Goal: Task Accomplishment & Management: Use online tool/utility

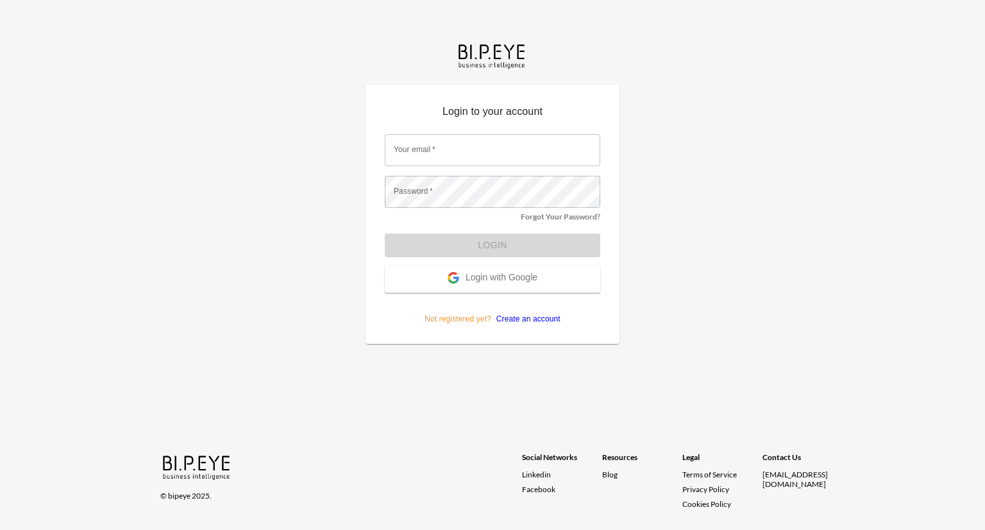
click at [510, 276] on span "Login with Google" at bounding box center [502, 278] width 72 height 13
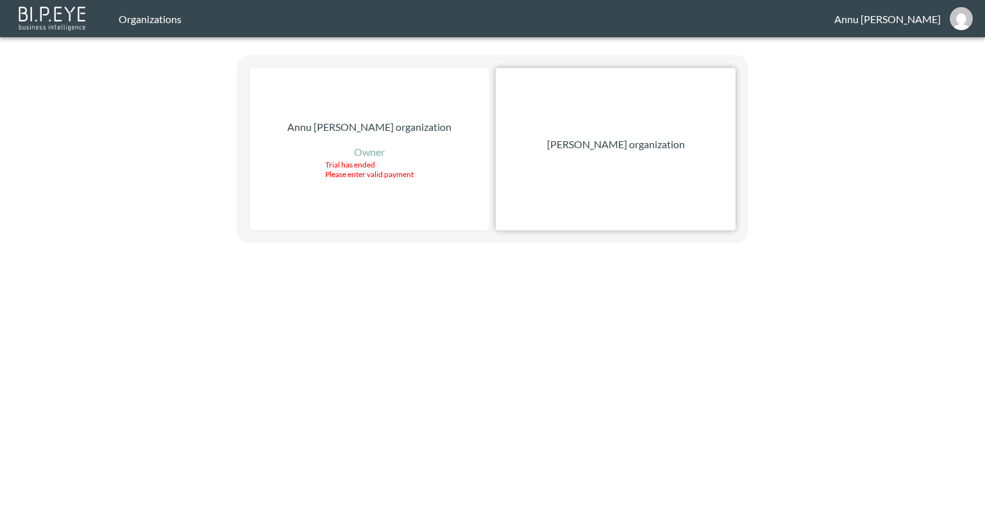
click at [661, 144] on p "[PERSON_NAME] organization" at bounding box center [616, 144] width 138 height 15
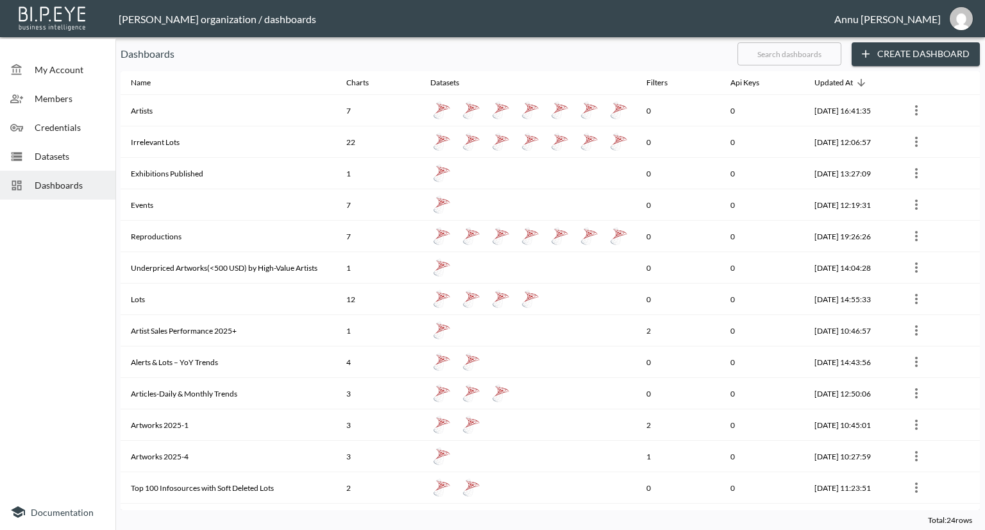
click at [56, 155] on span "Datasets" at bounding box center [70, 155] width 71 height 13
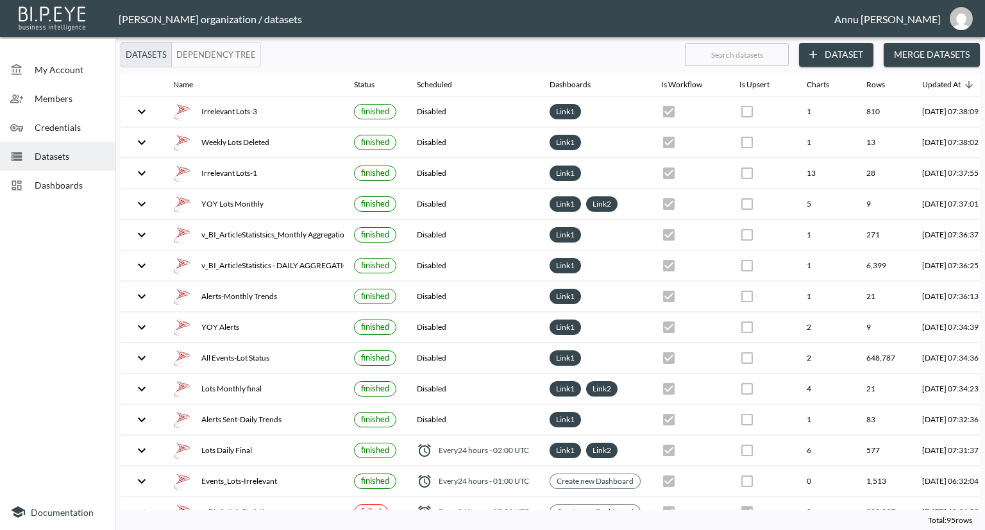
click at [69, 185] on span "Dashboards" at bounding box center [70, 184] width 71 height 13
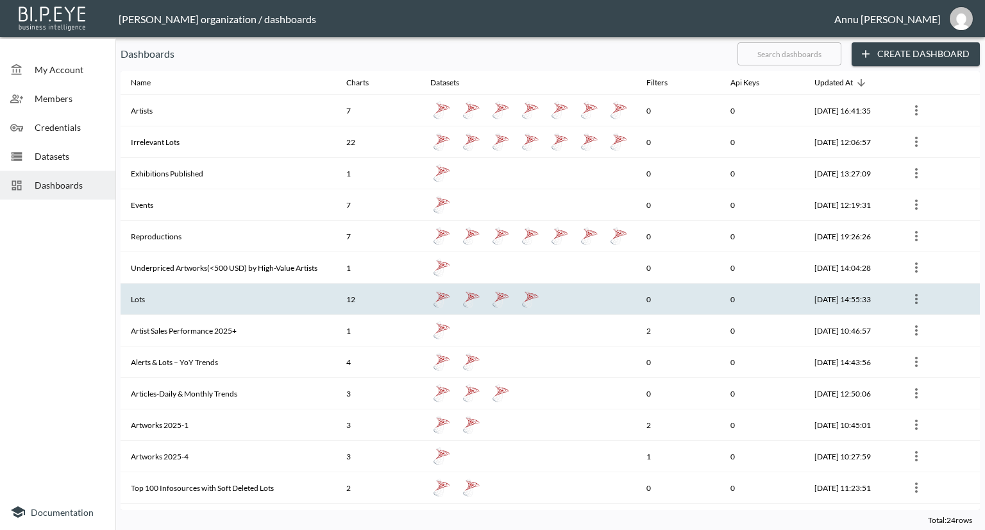
click at [164, 292] on th "Lots" at bounding box center [228, 298] width 215 height 31
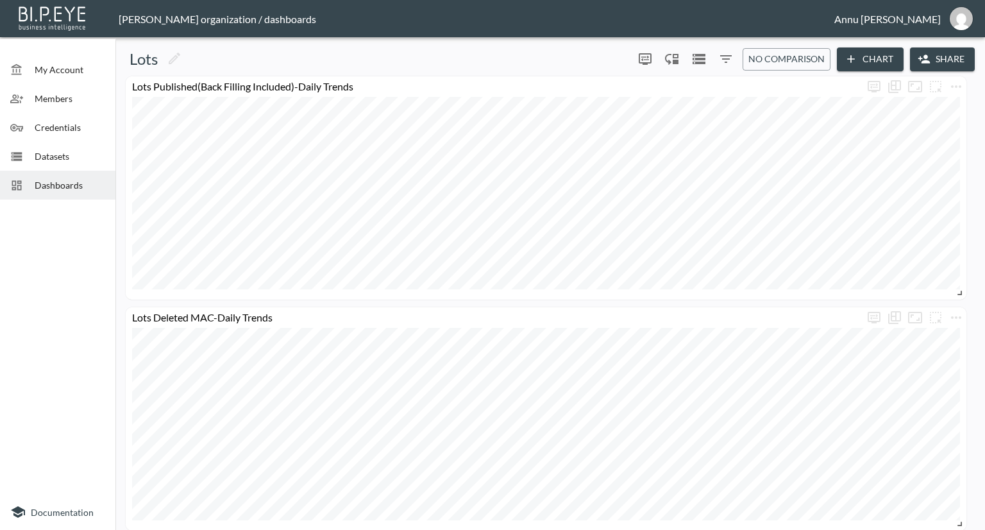
click at [60, 183] on span "Dashboards" at bounding box center [70, 184] width 71 height 13
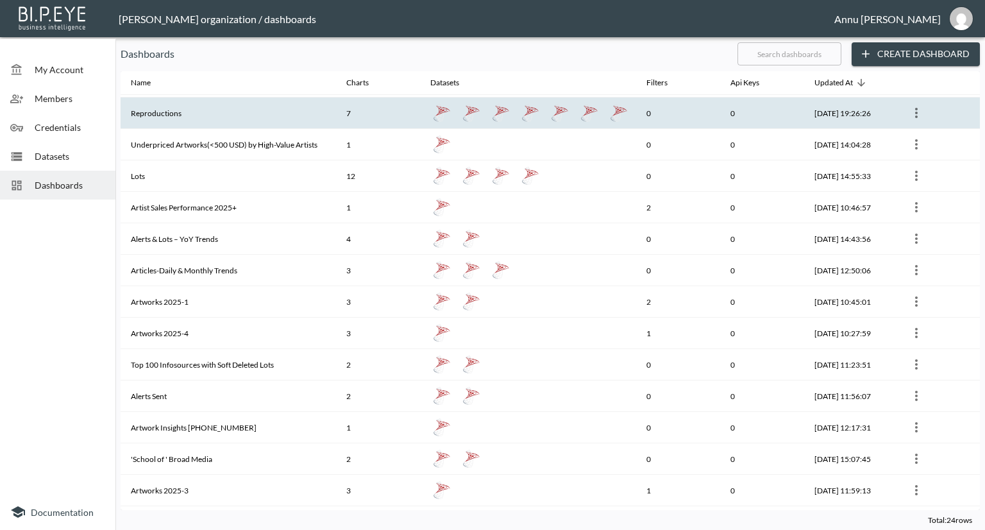
scroll to position [128, 0]
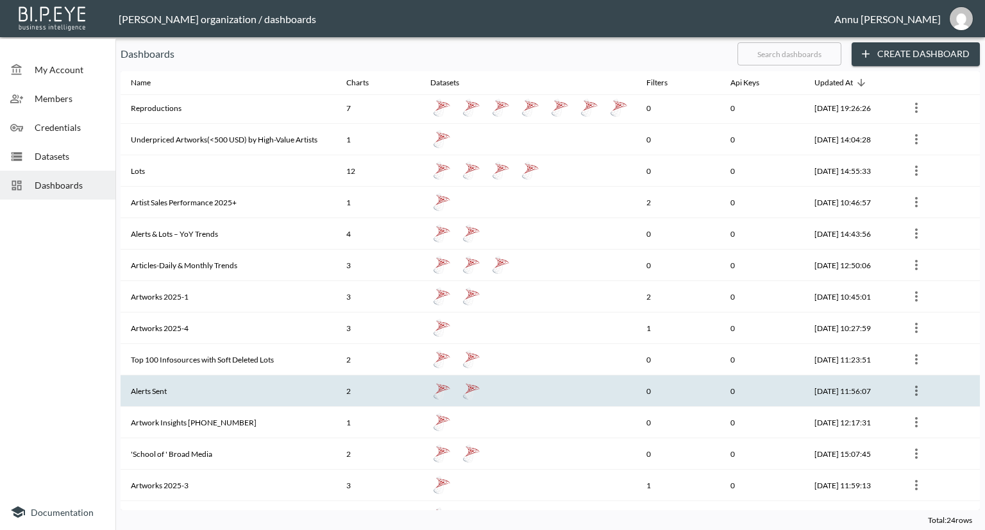
click at [172, 393] on th "Alerts Sent" at bounding box center [228, 390] width 215 height 31
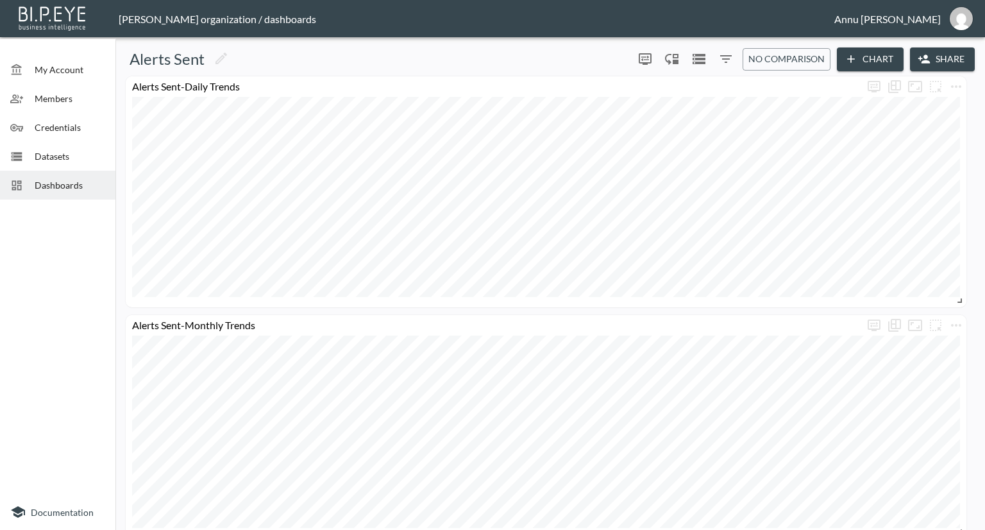
click at [70, 181] on span "Dashboards" at bounding box center [70, 184] width 71 height 13
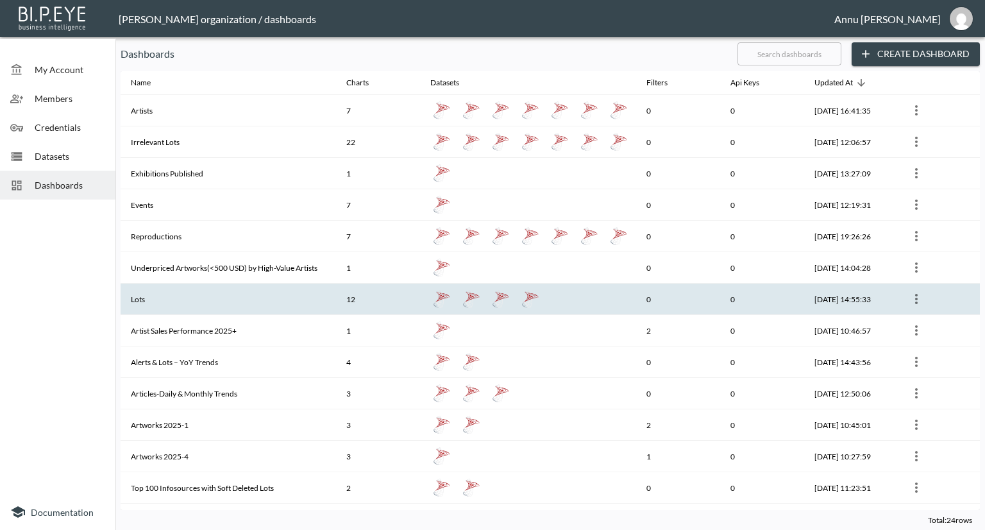
click at [175, 292] on th "Lots" at bounding box center [228, 298] width 215 height 31
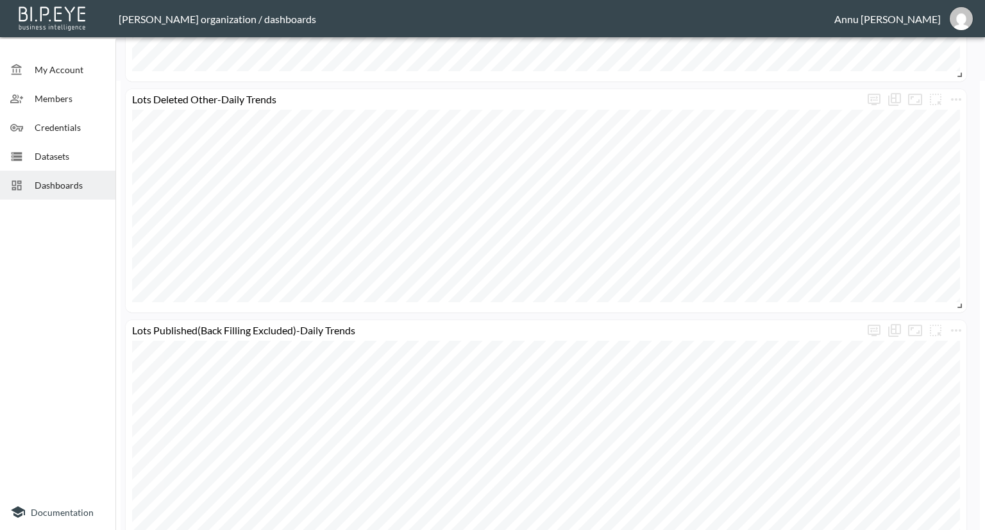
scroll to position [128, 0]
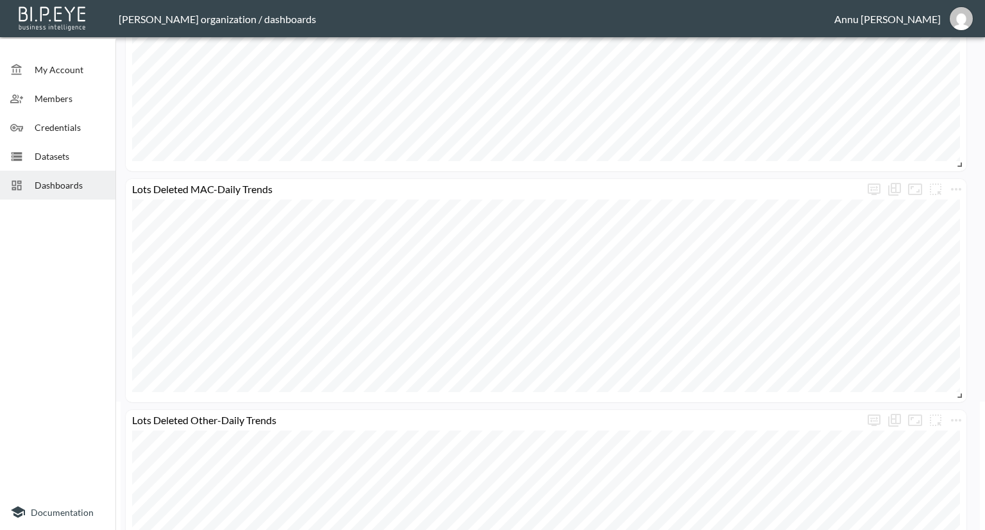
click at [73, 189] on span "Dashboards" at bounding box center [70, 184] width 71 height 13
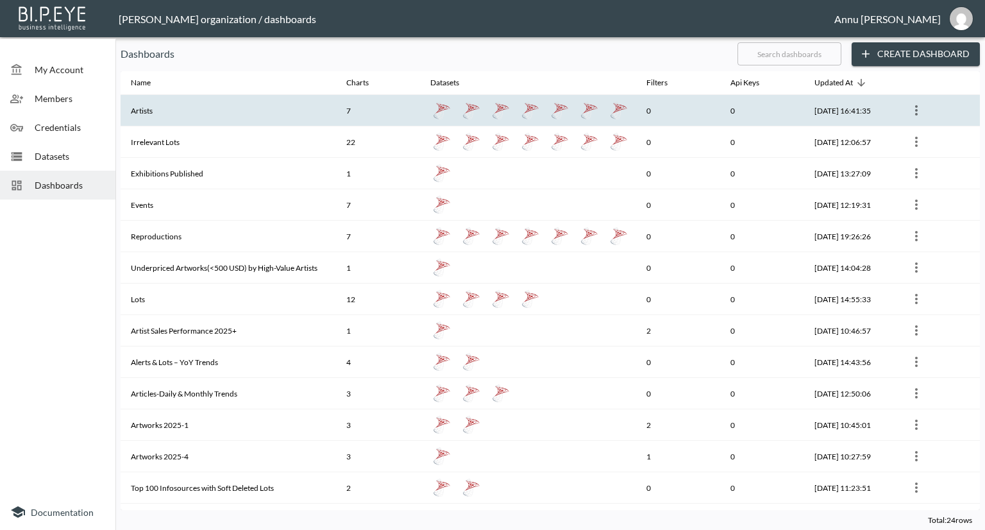
click at [164, 114] on th "Artists" at bounding box center [228, 110] width 215 height 31
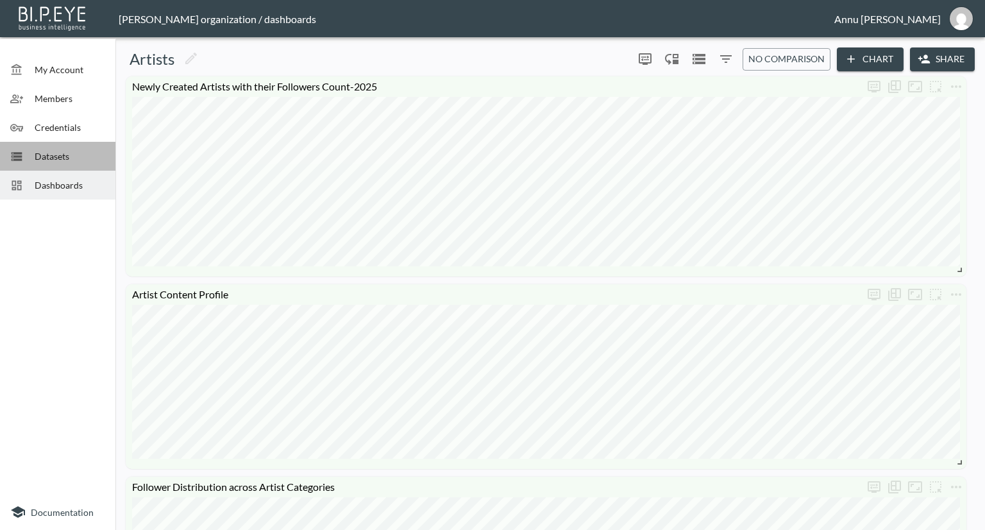
drag, startPoint x: 88, startPoint y: 160, endPoint x: 108, endPoint y: 178, distance: 26.9
click at [87, 160] on span "Datasets" at bounding box center [70, 155] width 71 height 13
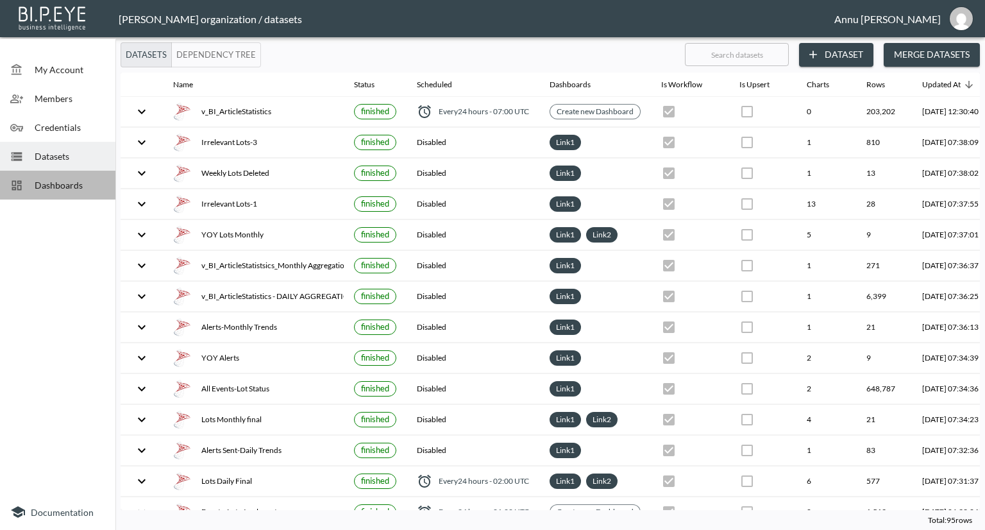
click at [86, 186] on span "Dashboards" at bounding box center [70, 184] width 71 height 13
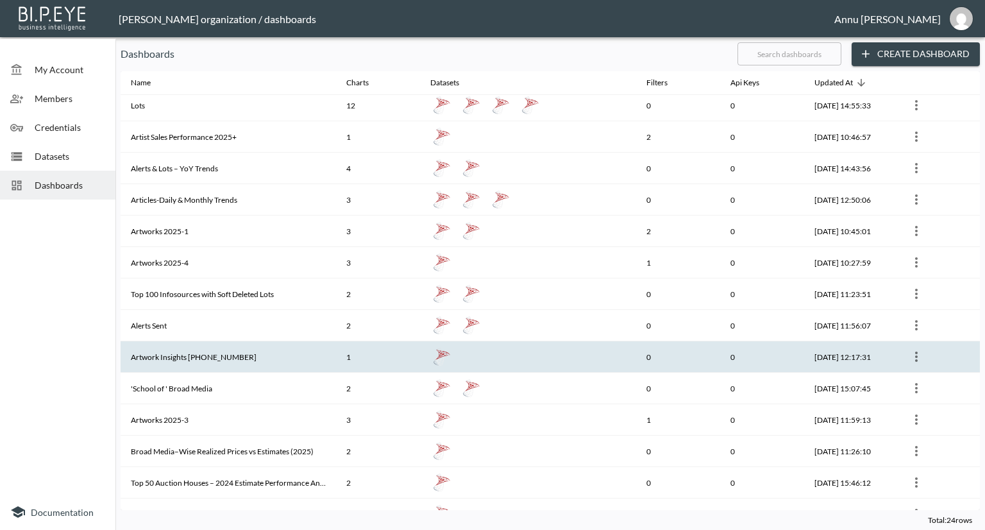
scroll to position [312, 0]
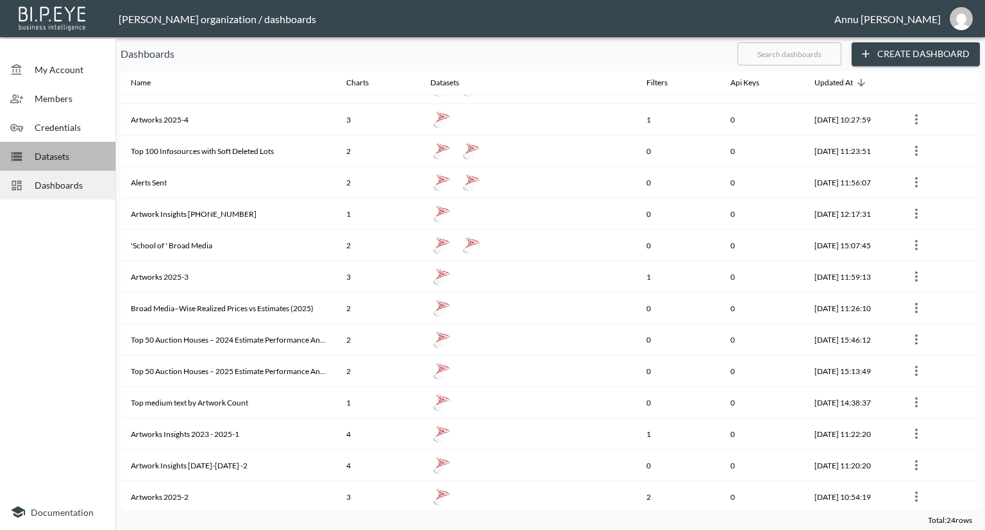
click at [56, 158] on span "Datasets" at bounding box center [70, 155] width 71 height 13
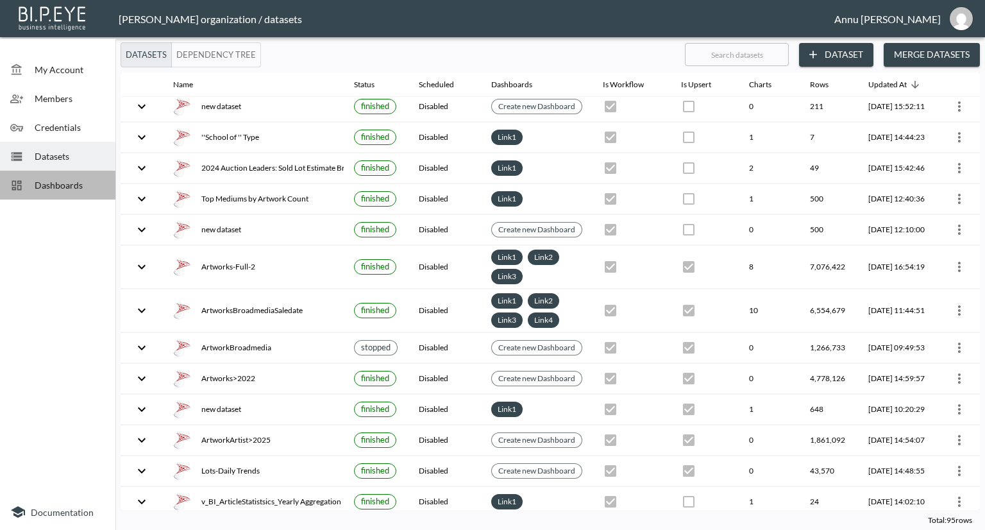
scroll to position [1961, 0]
click at [72, 183] on span "Dashboards" at bounding box center [70, 184] width 71 height 13
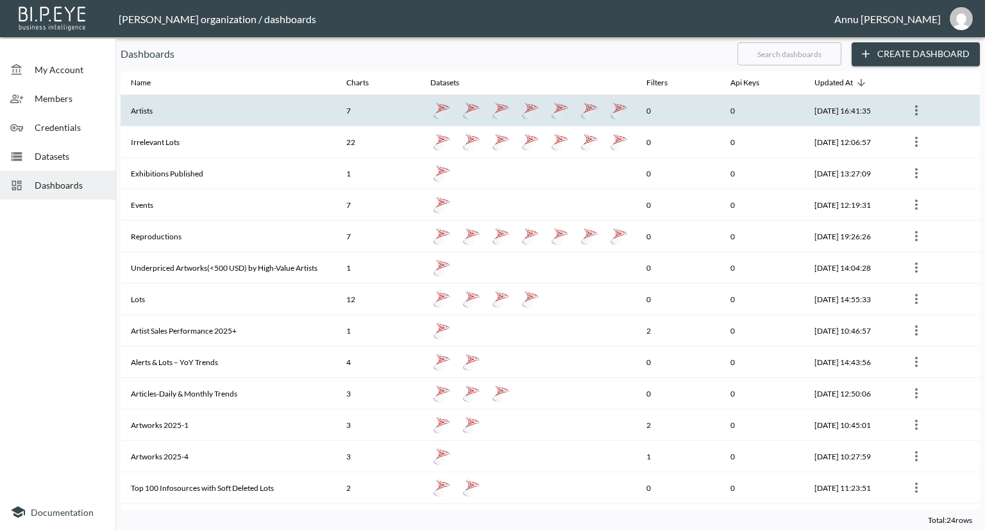
click at [157, 115] on th "Artists" at bounding box center [228, 110] width 215 height 31
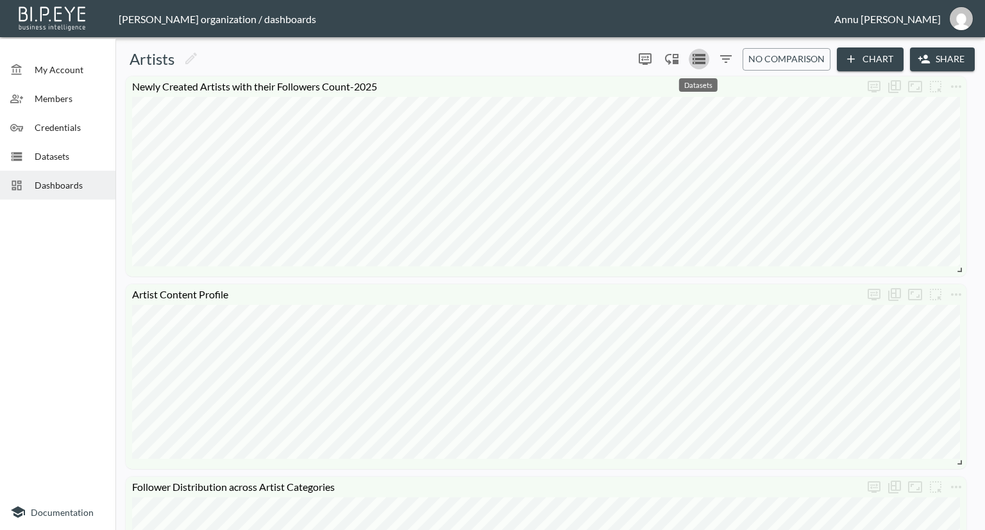
click at [704, 62] on icon "Datasets" at bounding box center [698, 58] width 15 height 15
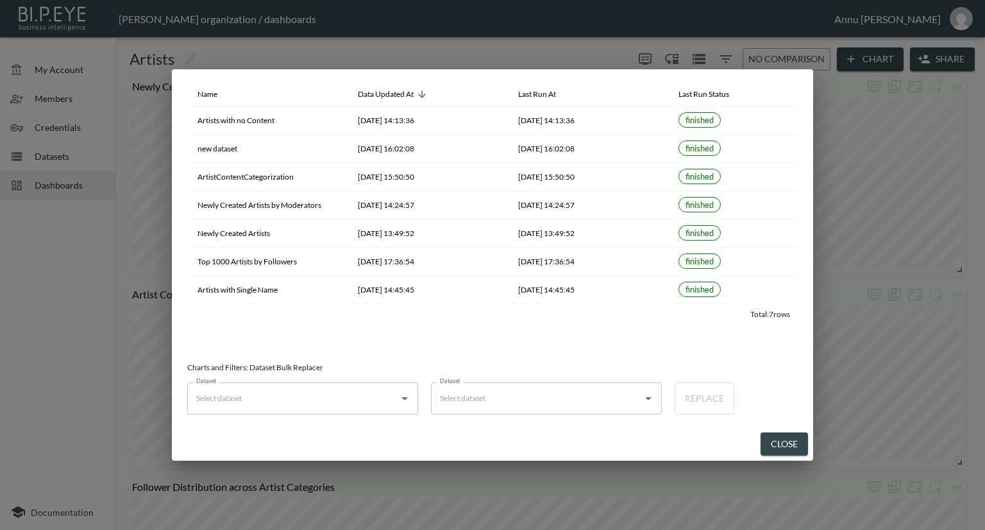
click at [43, 281] on div "Name Data Updated At Last Run At Last Run Status Artists with no Content [DATE]…" at bounding box center [492, 265] width 985 height 530
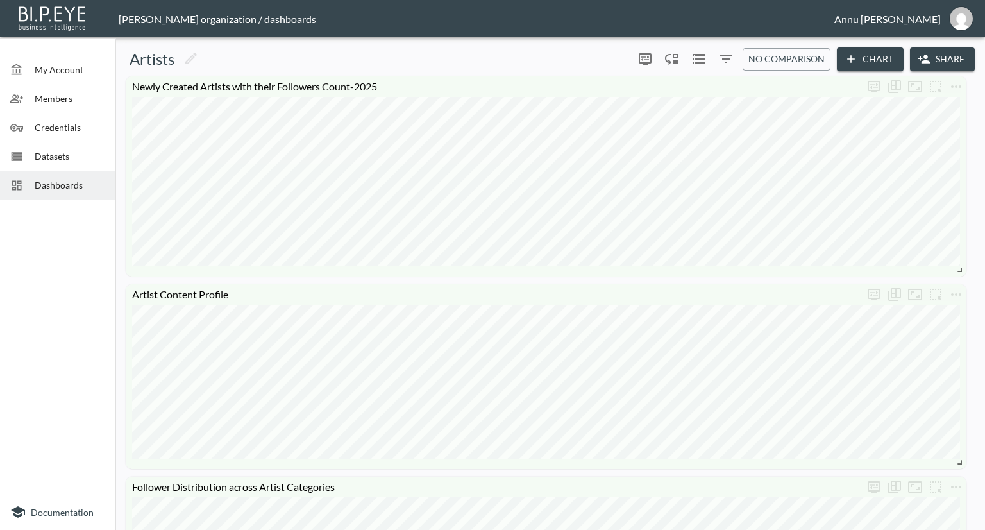
click at [66, 157] on span "Datasets" at bounding box center [70, 155] width 71 height 13
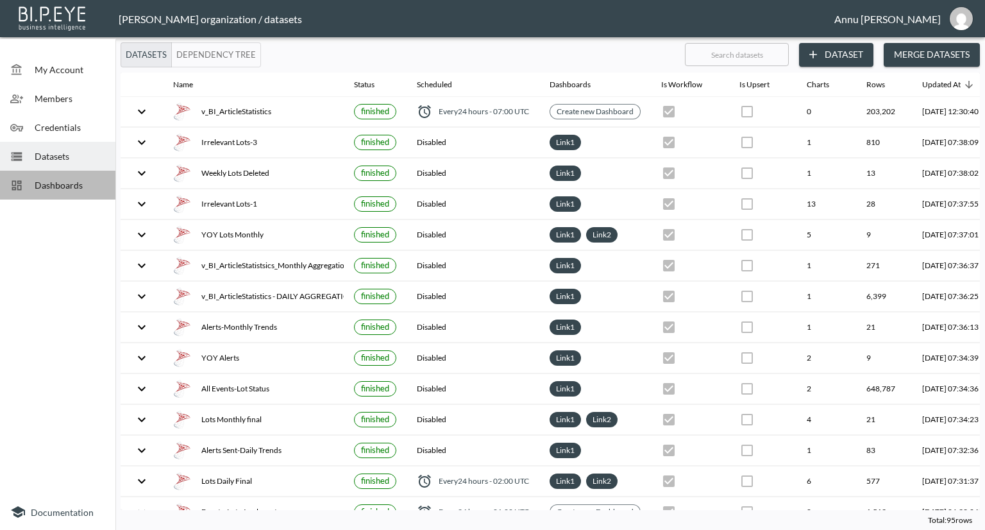
click at [69, 191] on span "Dashboards" at bounding box center [70, 184] width 71 height 13
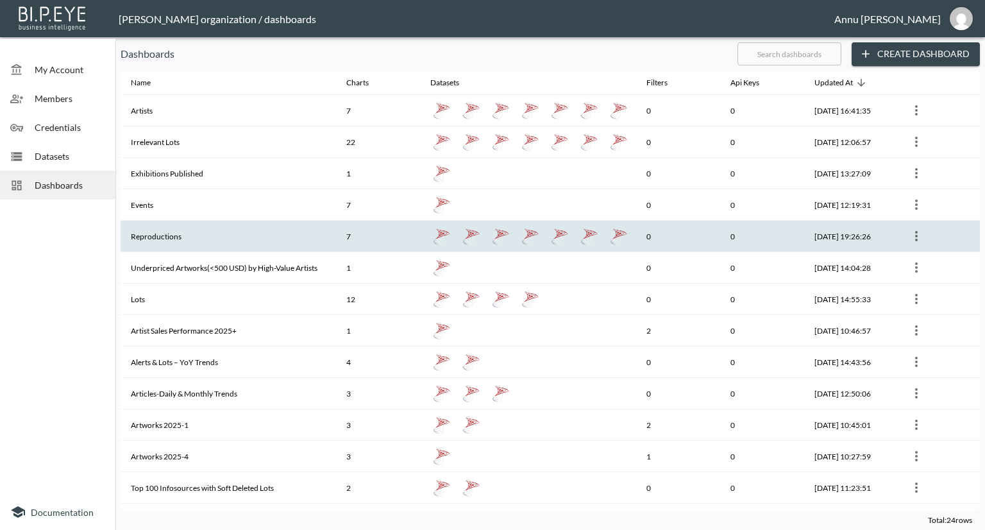
scroll to position [35, 0]
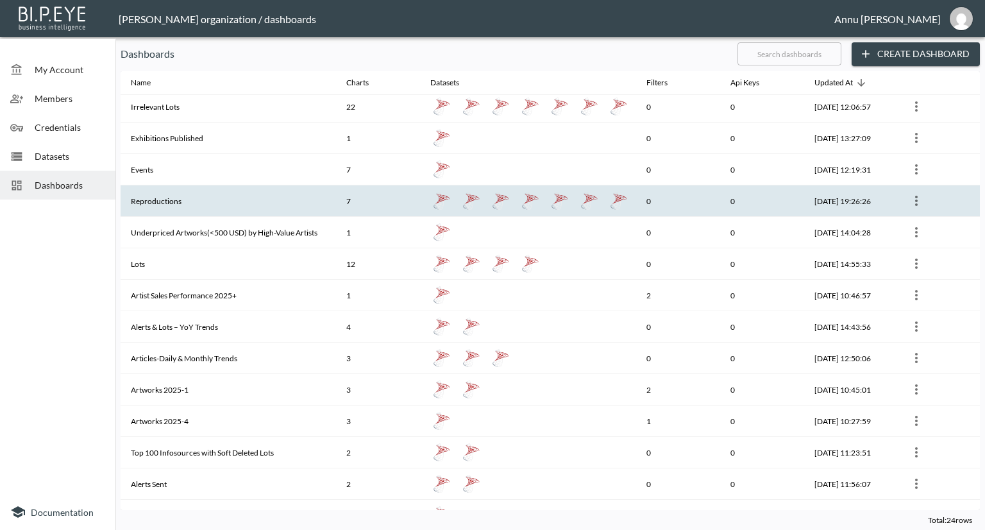
click at [237, 205] on th "Reproductions" at bounding box center [228, 200] width 215 height 31
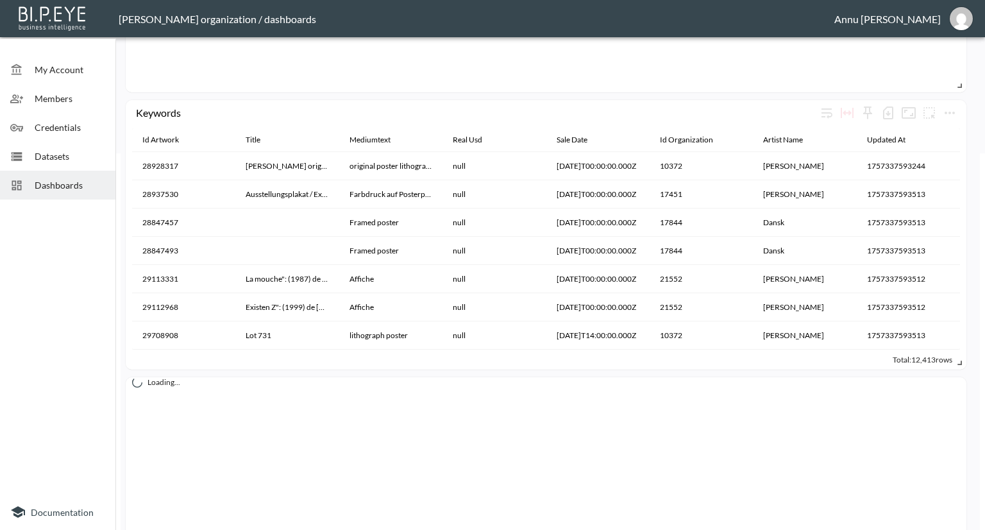
scroll to position [22, 0]
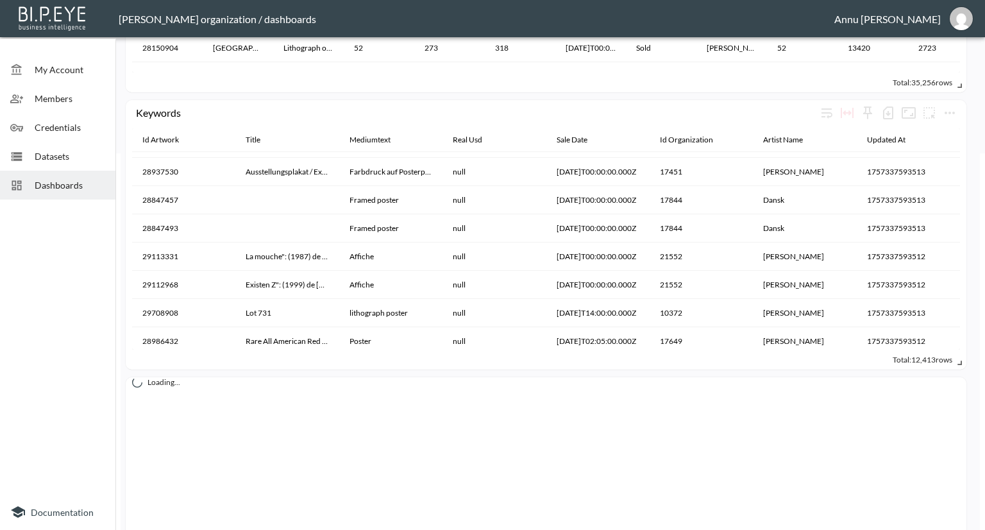
click at [91, 181] on span "Dashboards" at bounding box center [70, 184] width 71 height 13
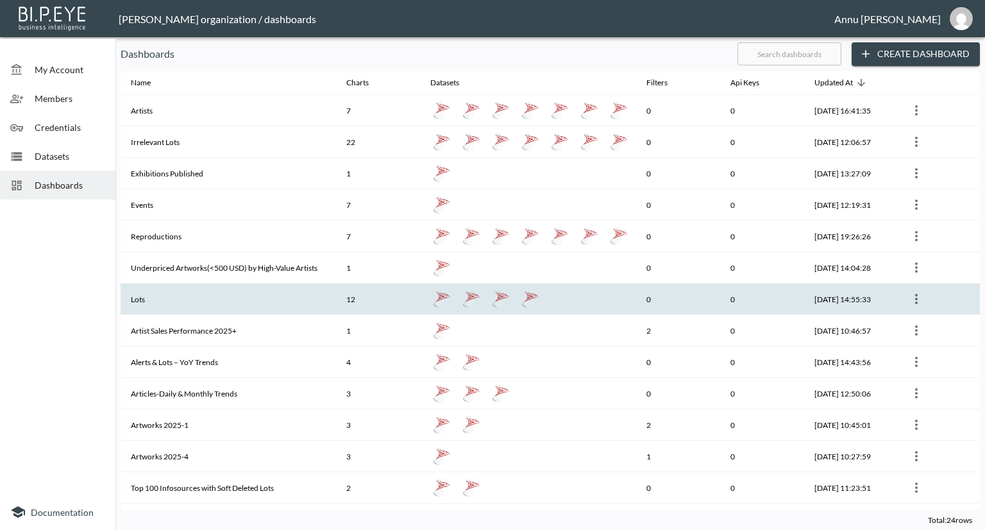
click at [213, 286] on th "Lots" at bounding box center [228, 298] width 215 height 31
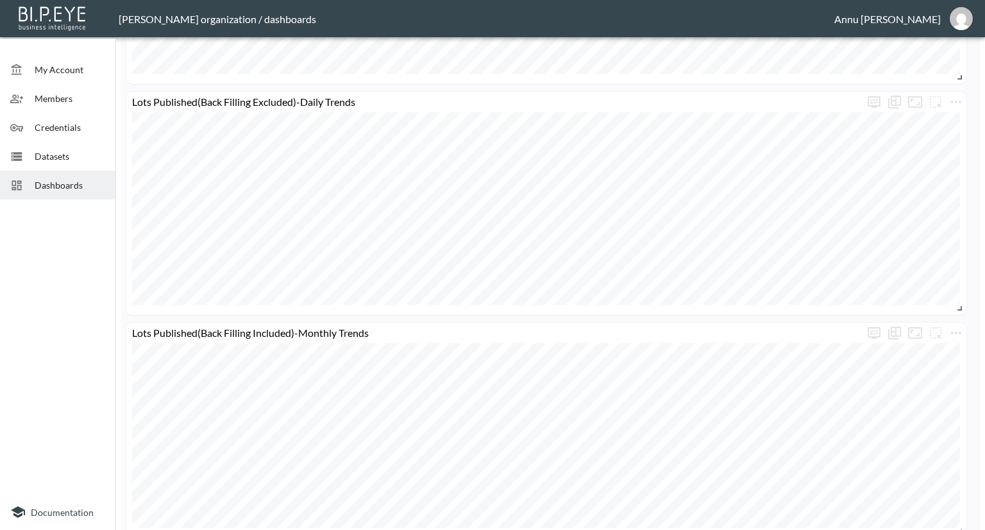
scroll to position [680, 0]
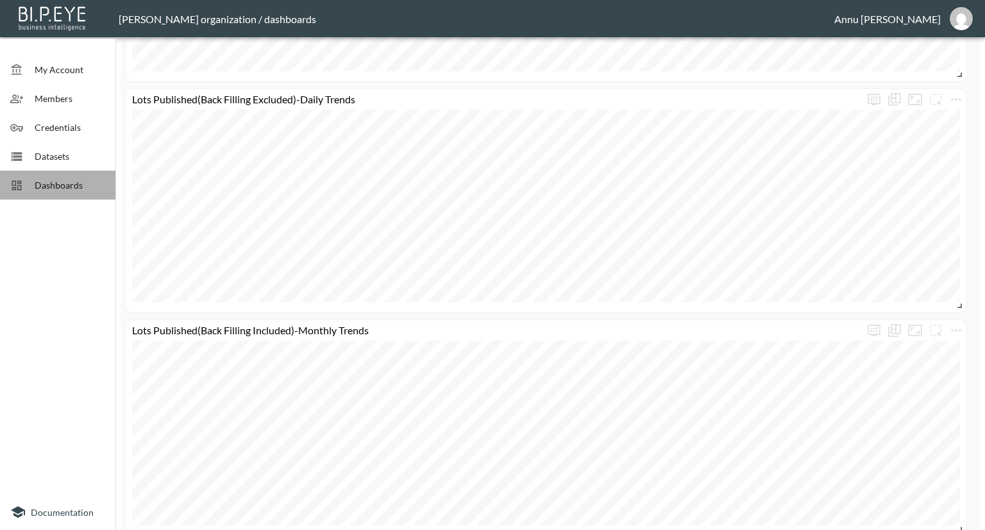
click at [83, 181] on span "Dashboards" at bounding box center [70, 184] width 71 height 13
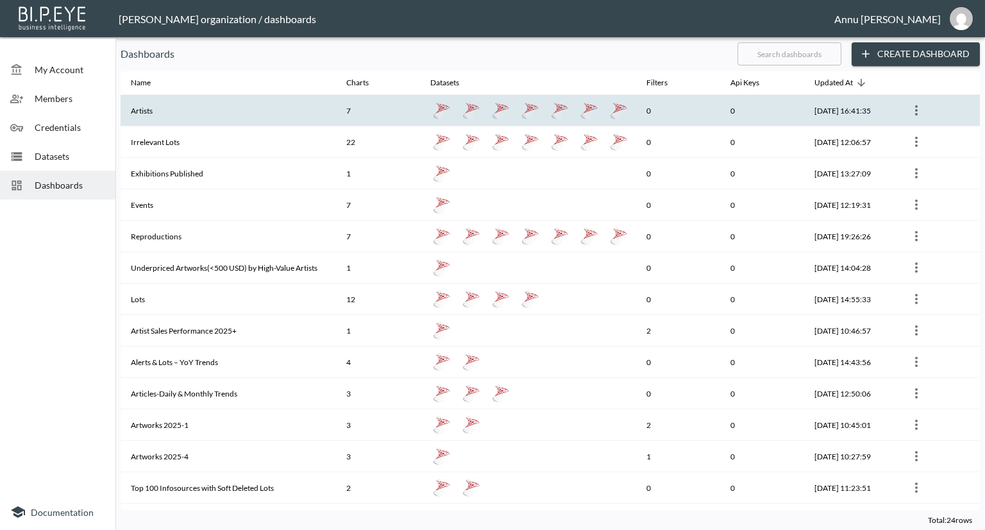
click at [218, 114] on th "Artists" at bounding box center [228, 110] width 215 height 31
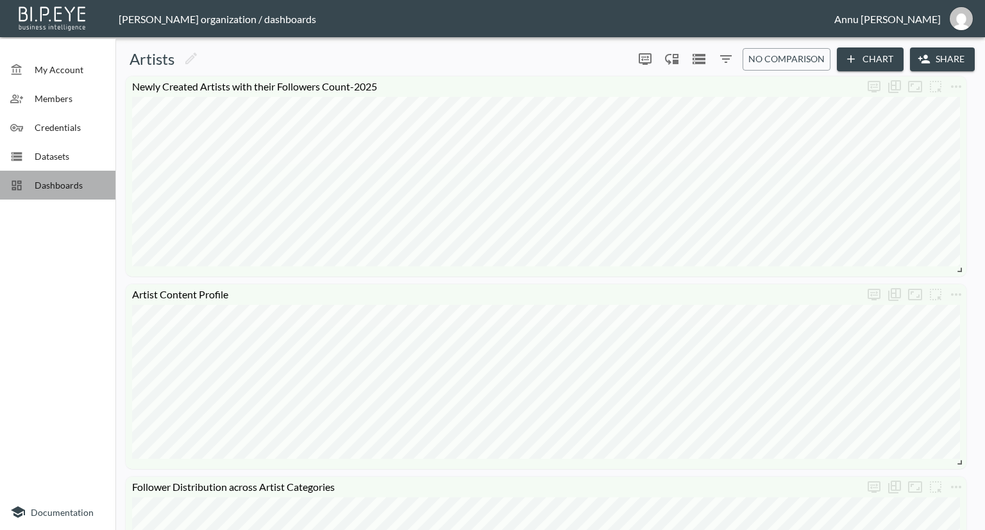
click at [76, 181] on span "Dashboards" at bounding box center [70, 184] width 71 height 13
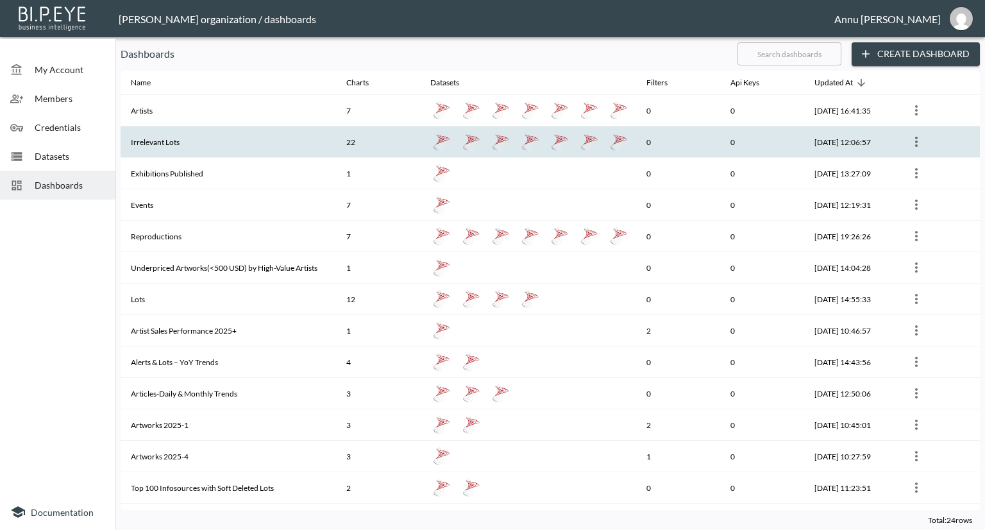
click at [181, 143] on th "Irrelevant Lots" at bounding box center [228, 141] width 215 height 31
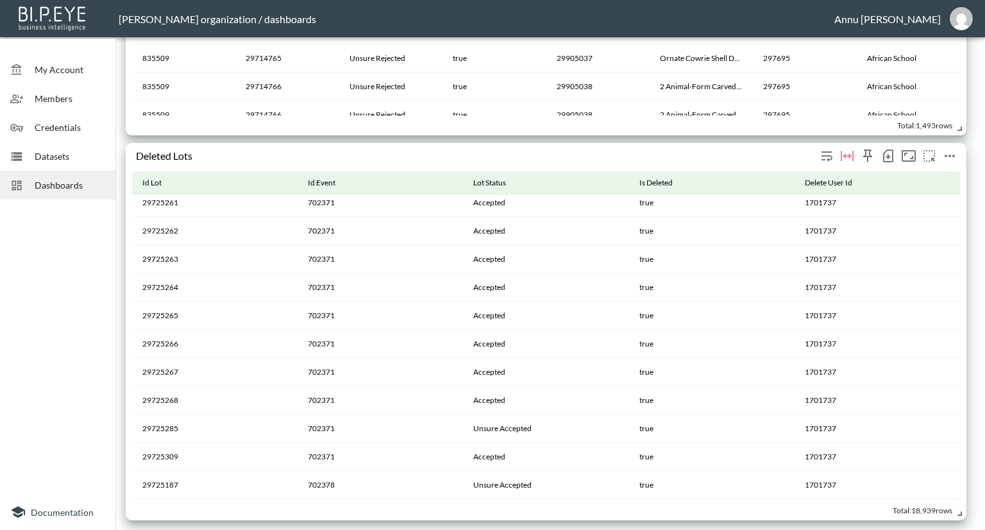
scroll to position [641, 0]
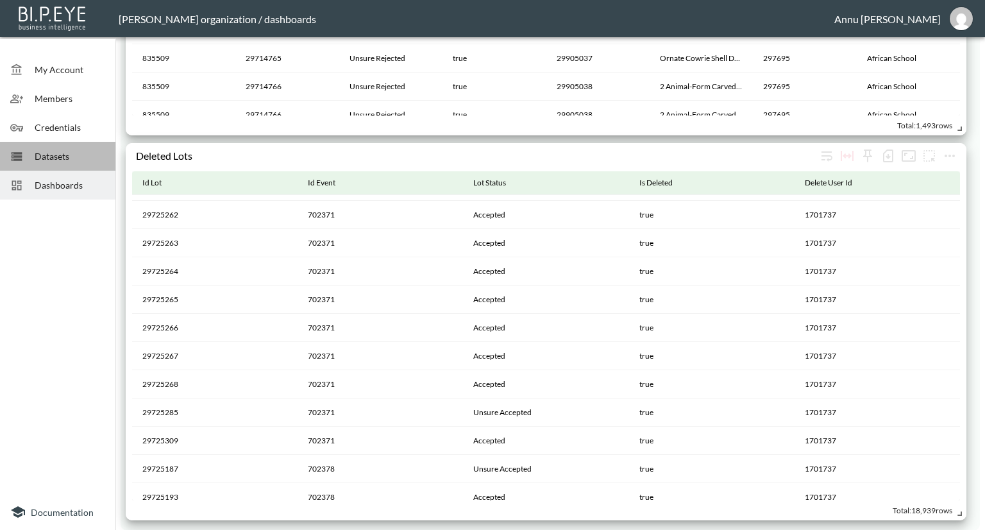
click at [68, 162] on span "Datasets" at bounding box center [70, 155] width 71 height 13
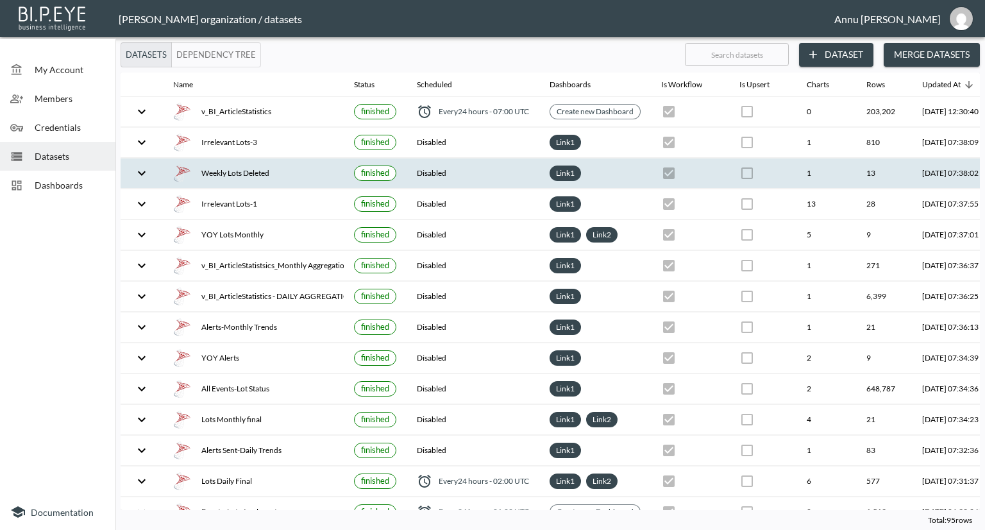
click at [248, 178] on div "Weekly Lots Deleted" at bounding box center [253, 173] width 160 height 18
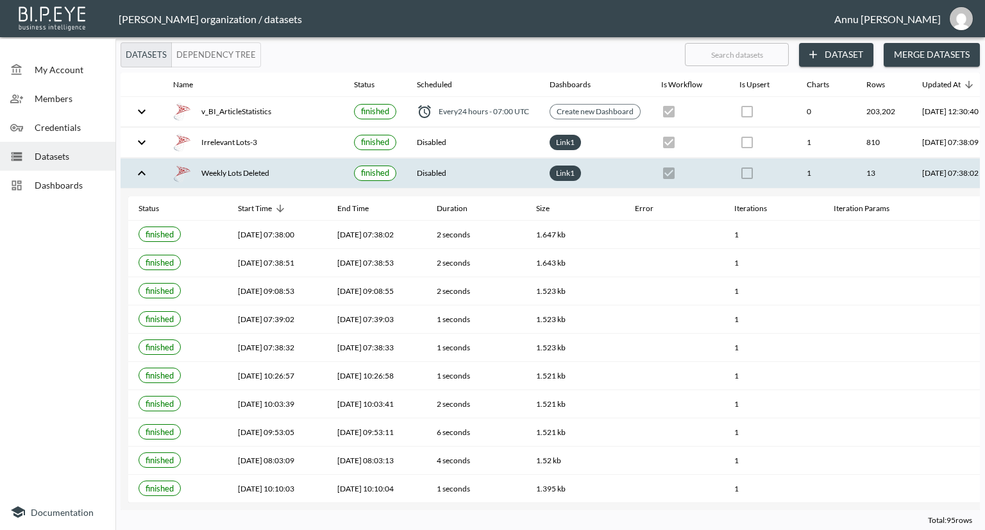
click at [248, 178] on div "Weekly Lots Deleted" at bounding box center [253, 173] width 160 height 18
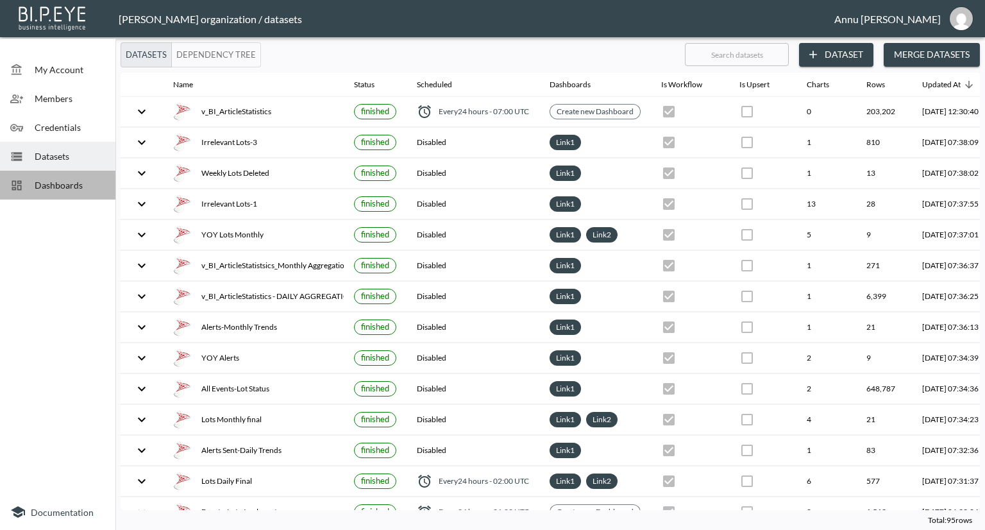
click at [79, 183] on span "Dashboards" at bounding box center [70, 184] width 71 height 13
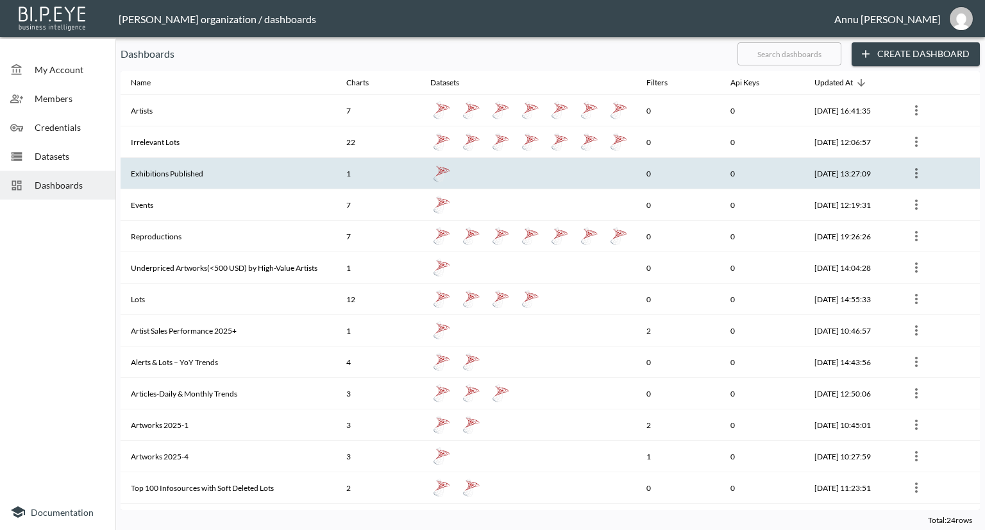
click at [199, 165] on th "Exhibitions Published" at bounding box center [228, 173] width 215 height 31
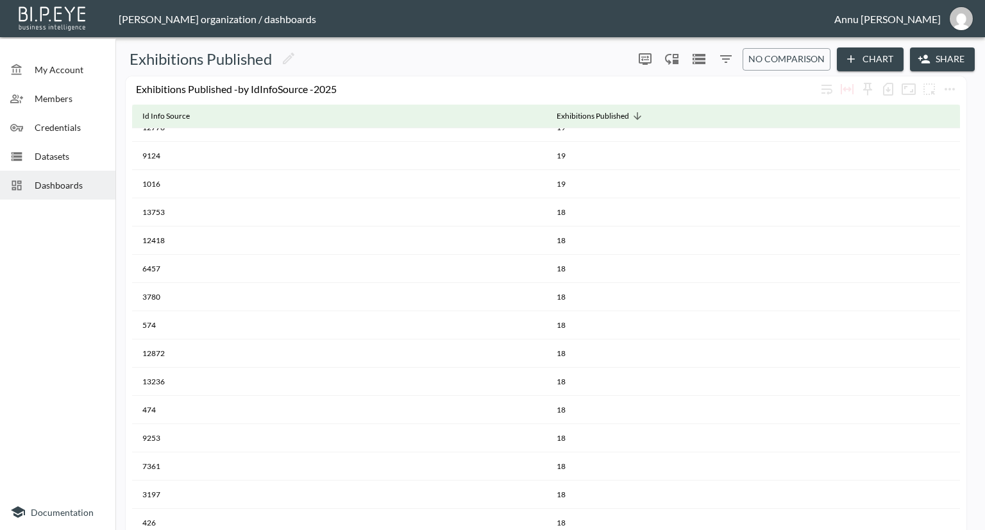
scroll to position [2165, 0]
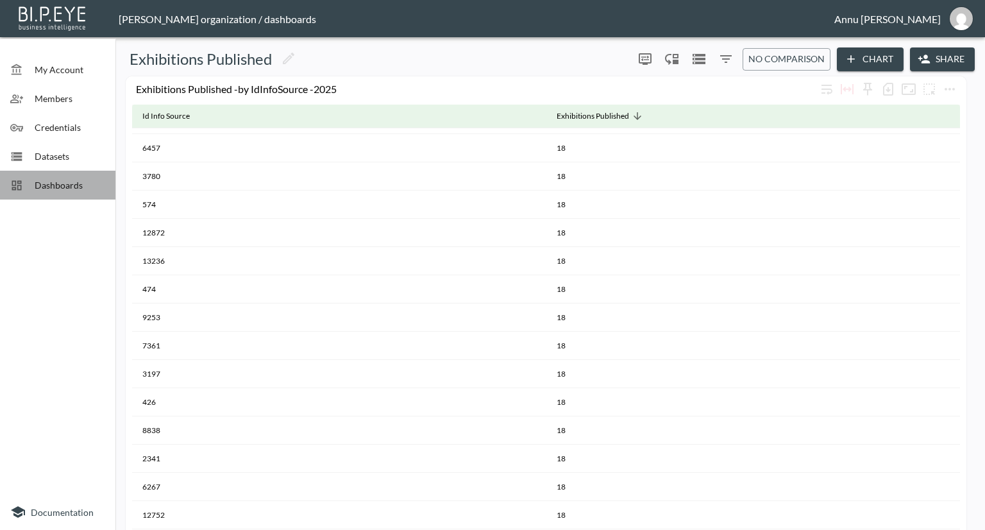
click at [72, 184] on span "Dashboards" at bounding box center [70, 184] width 71 height 13
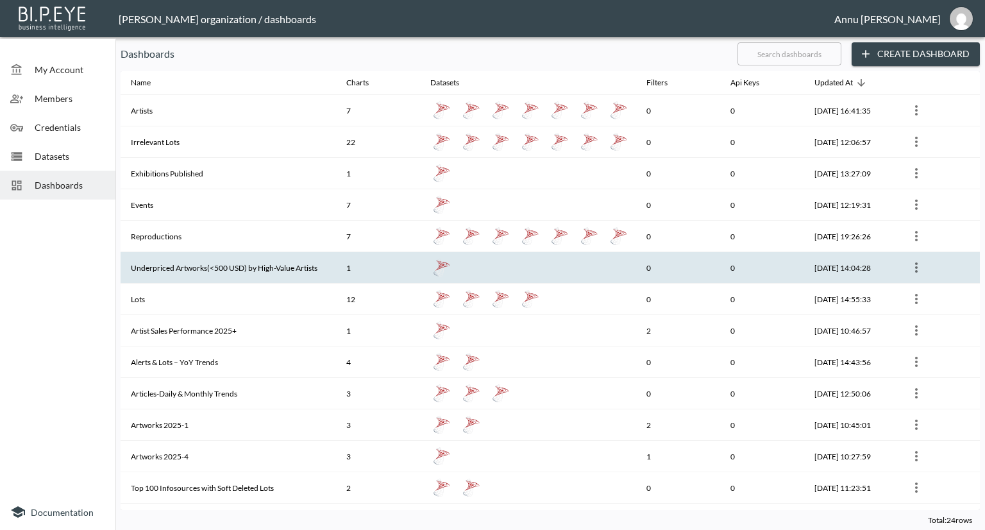
click at [198, 269] on th "Underpriced Artworks(<500 USD) by High-Value Artists" at bounding box center [228, 267] width 215 height 31
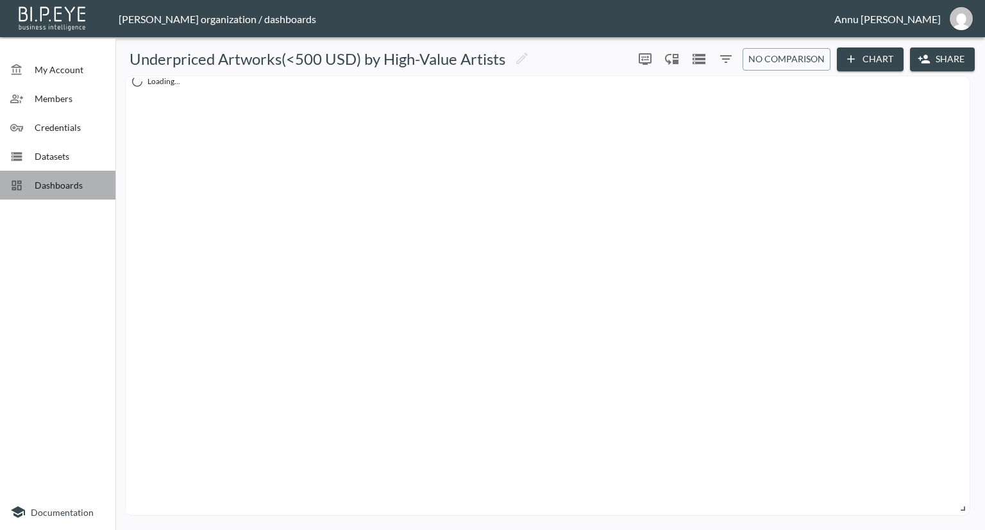
click at [82, 180] on span "Dashboards" at bounding box center [70, 184] width 71 height 13
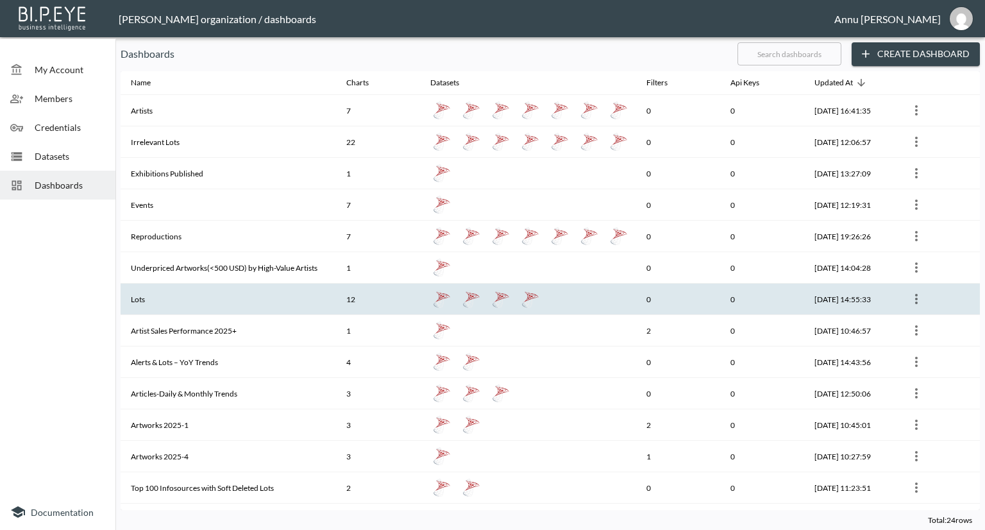
click at [217, 301] on th "Lots" at bounding box center [228, 298] width 215 height 31
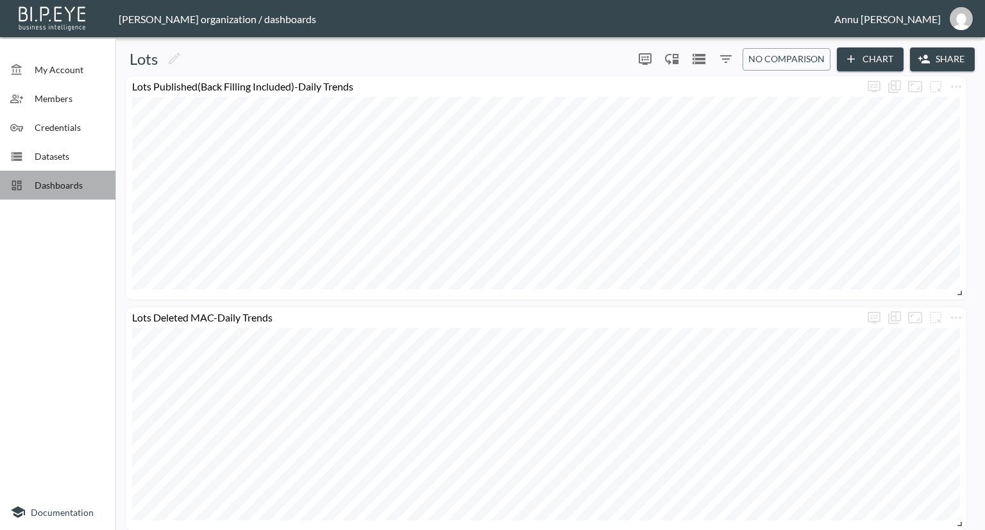
click at [67, 183] on span "Dashboards" at bounding box center [70, 184] width 71 height 13
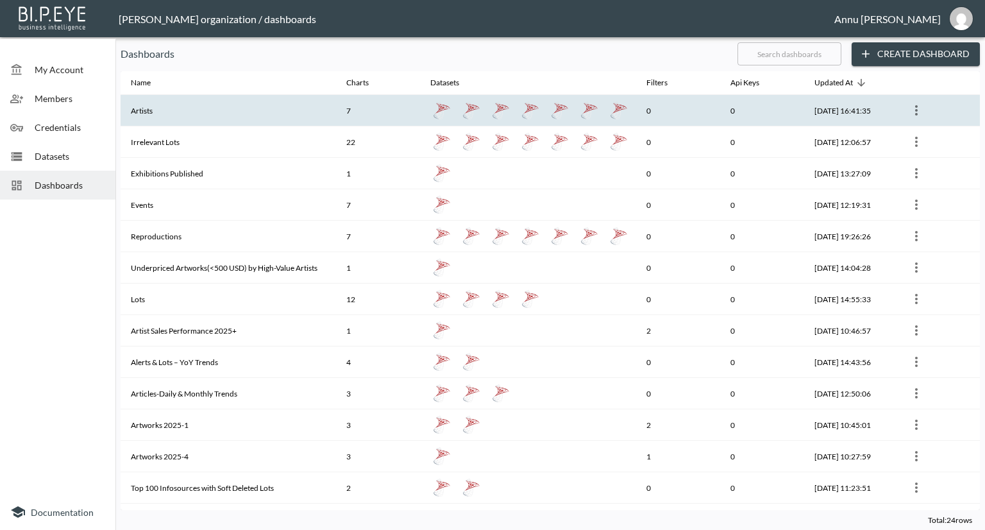
click at [204, 118] on th "Artists" at bounding box center [228, 110] width 215 height 31
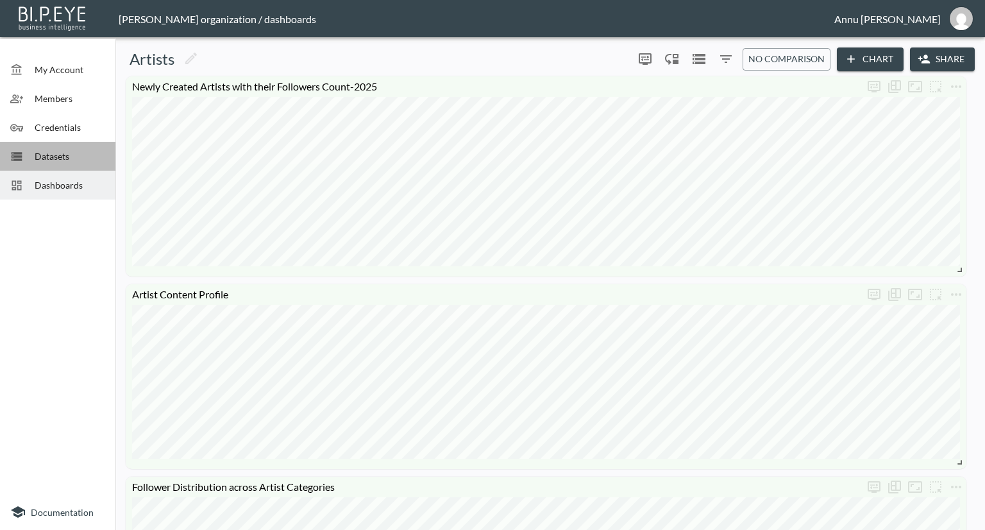
click at [92, 166] on div "Datasets" at bounding box center [57, 156] width 115 height 29
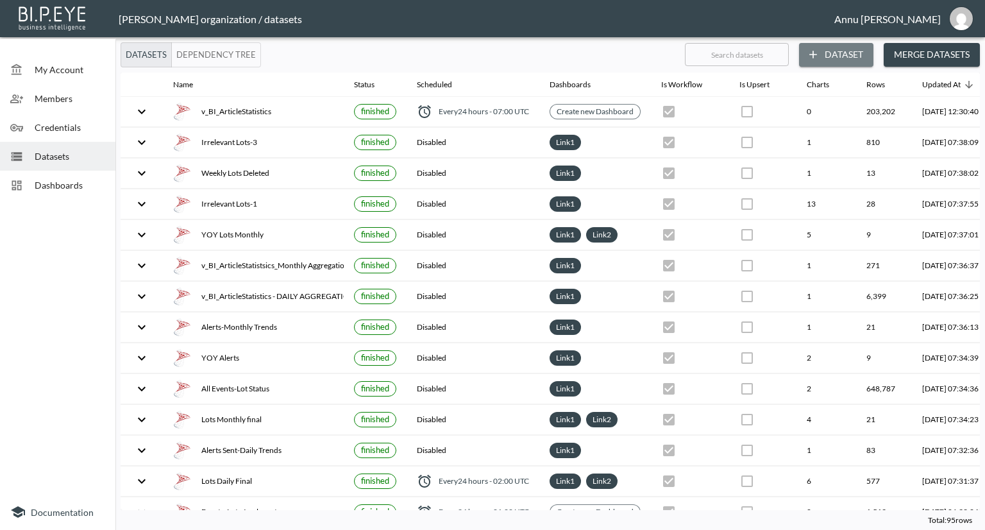
click at [834, 53] on button "Dataset" at bounding box center [836, 55] width 74 height 24
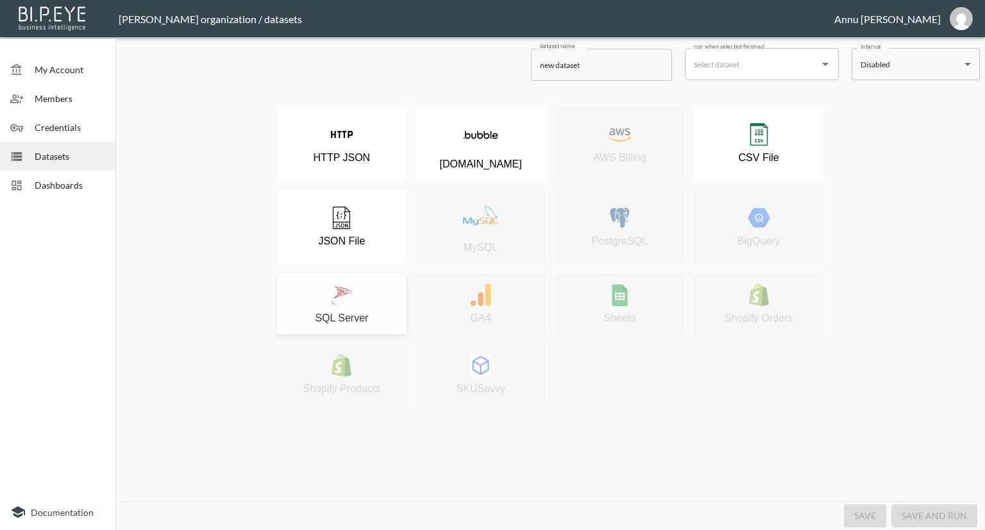
click at [344, 294] on img at bounding box center [341, 294] width 22 height 22
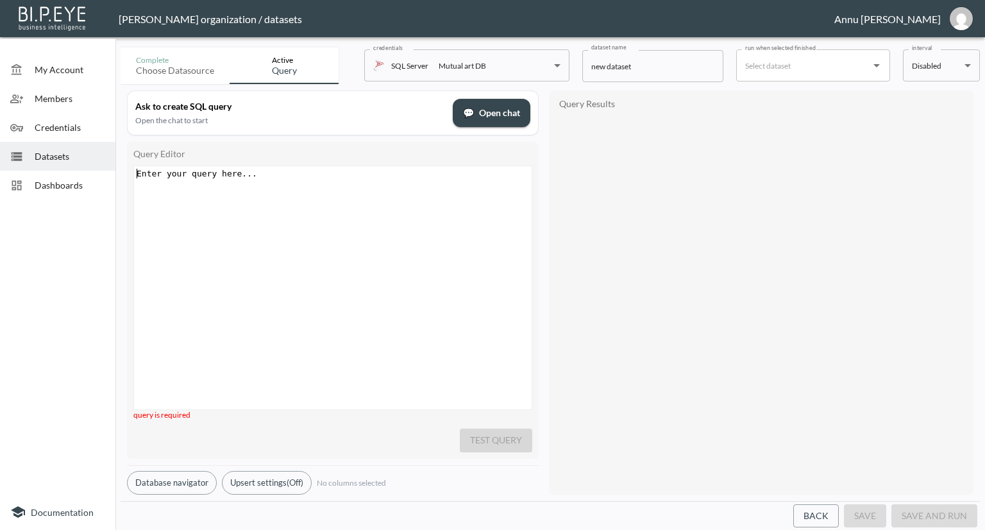
click at [269, 193] on div "Enter your query here... ​ x ​" at bounding box center [349, 303] width 430 height 275
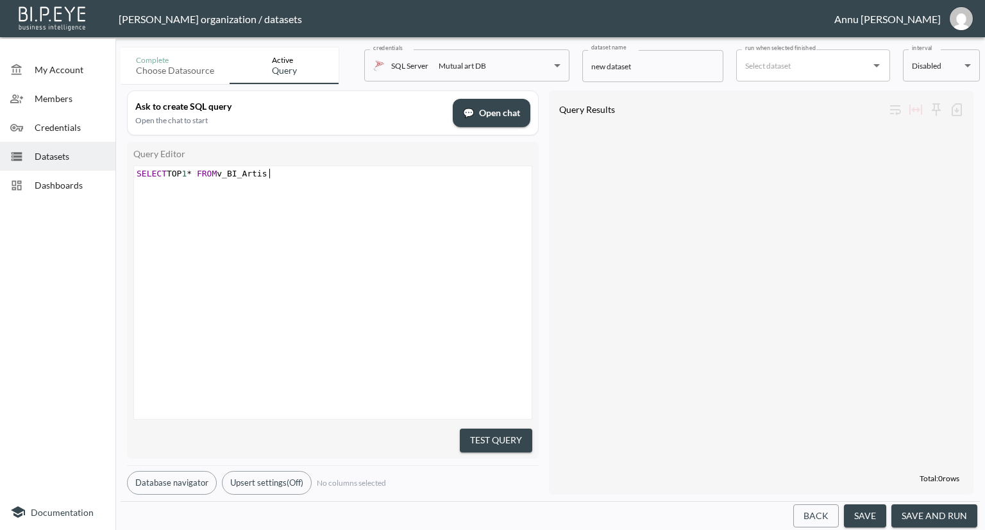
scroll to position [0, 140]
type textarea "SELECT TOP 1* FROM v_BI_Artist"
click at [507, 440] on button "Test Query" at bounding box center [496, 440] width 72 height 24
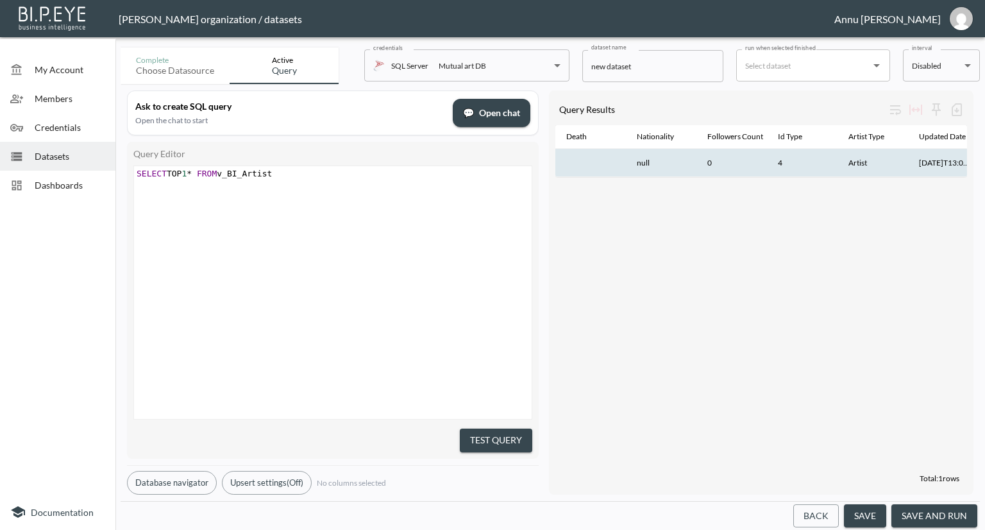
scroll to position [0, 274]
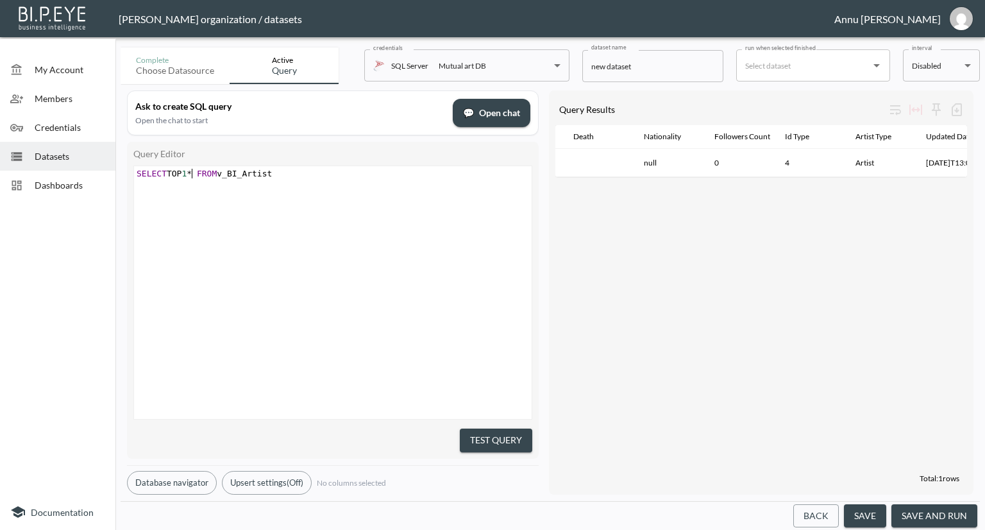
click at [192, 174] on span "*" at bounding box center [189, 174] width 5 height 10
click at [290, 174] on pre "SELECT * FROM v_BI_Artist" at bounding box center [334, 174] width 401 height 10
type textarea "where Ae"
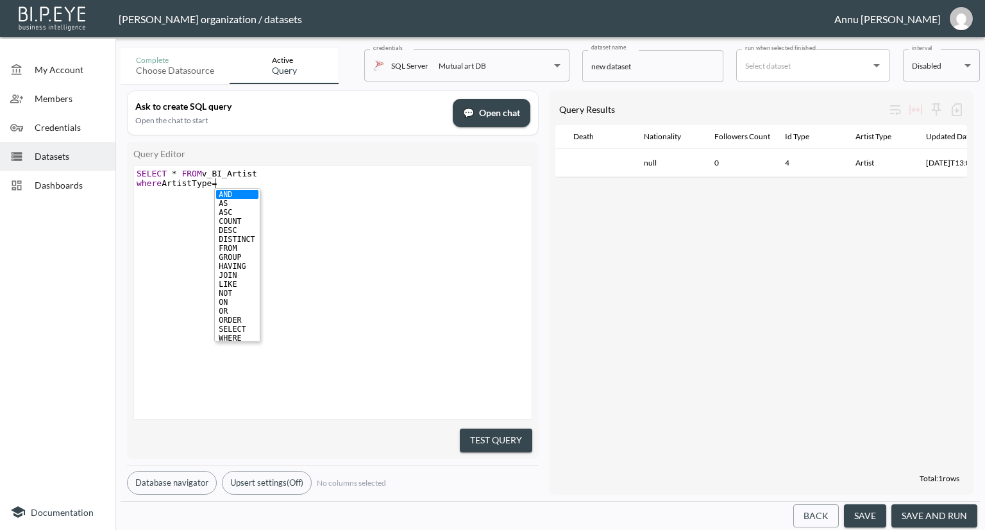
type textarea "rtistType=''"
type textarea "school"
click at [223, 185] on span "'school'" at bounding box center [237, 183] width 40 height 10
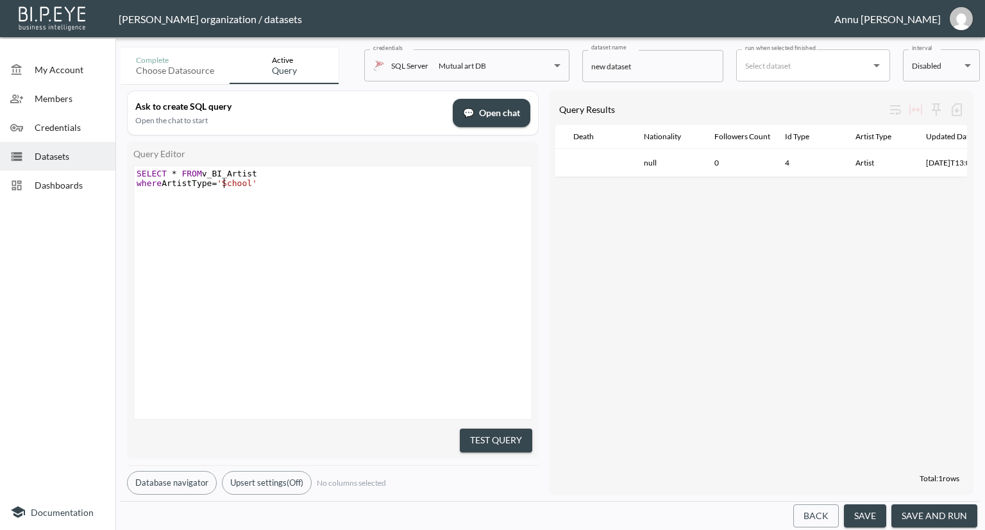
scroll to position [0, 4]
type textarea "S"
click at [479, 432] on button "Test Query" at bounding box center [496, 440] width 72 height 24
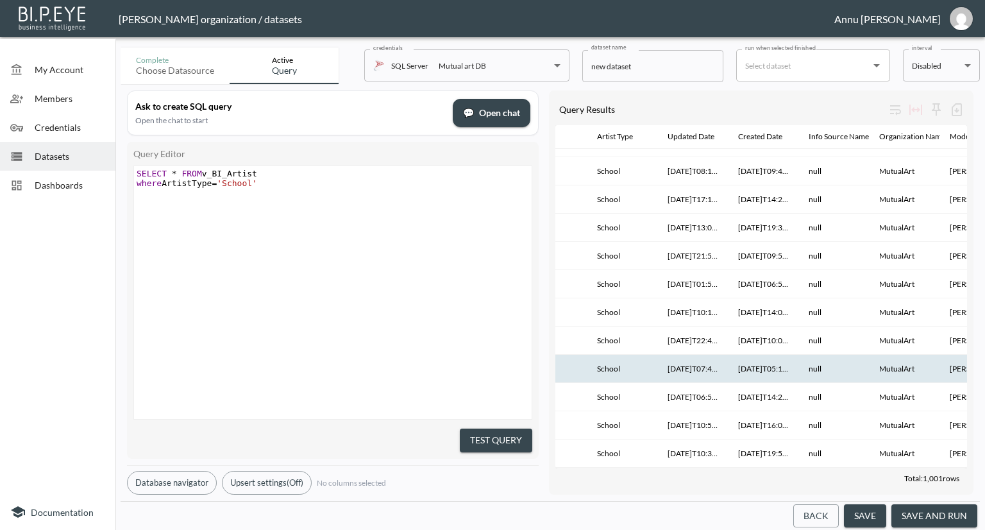
scroll to position [22903, 593]
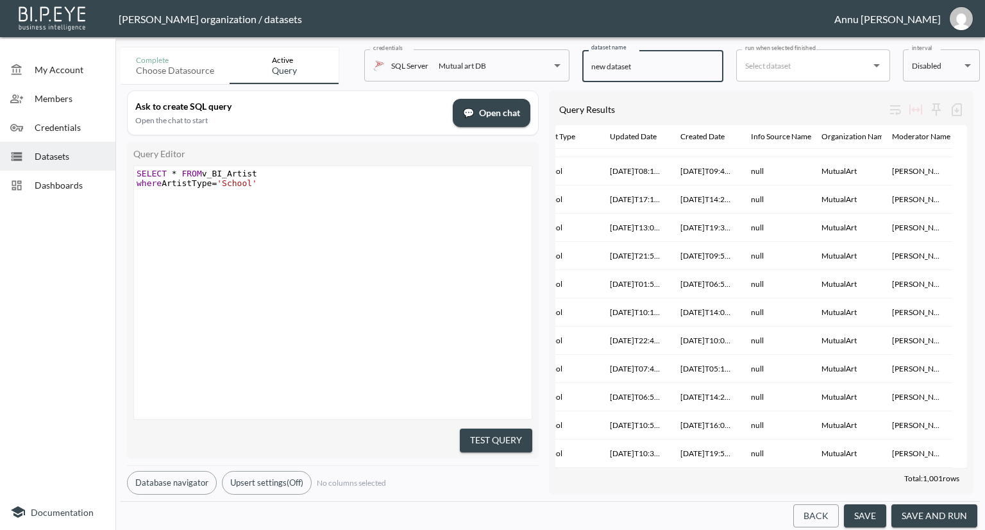
click at [659, 74] on input "new dataset" at bounding box center [652, 66] width 141 height 32
type input "n"
type input "School Artists"
click at [925, 512] on button "save and run" at bounding box center [934, 516] width 86 height 24
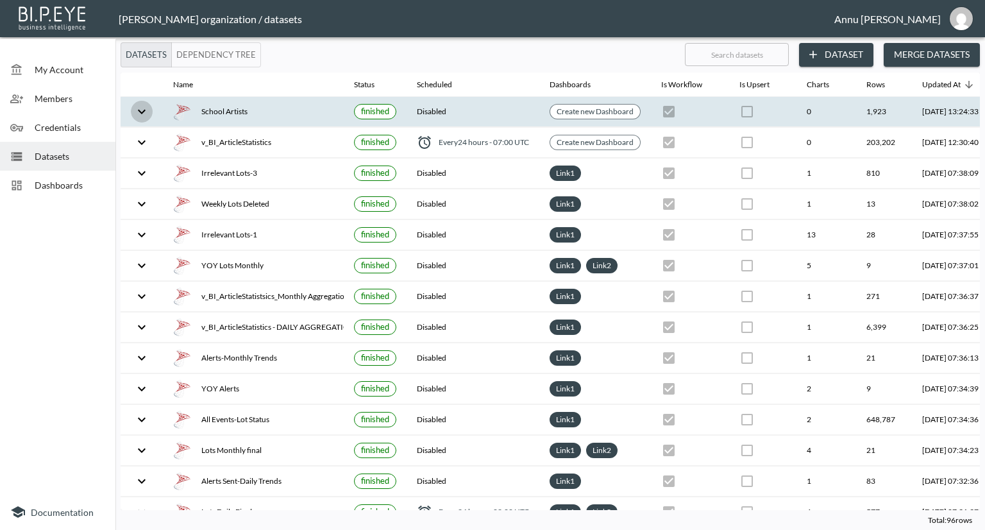
click at [141, 111] on icon "expand row" at bounding box center [141, 111] width 15 height 15
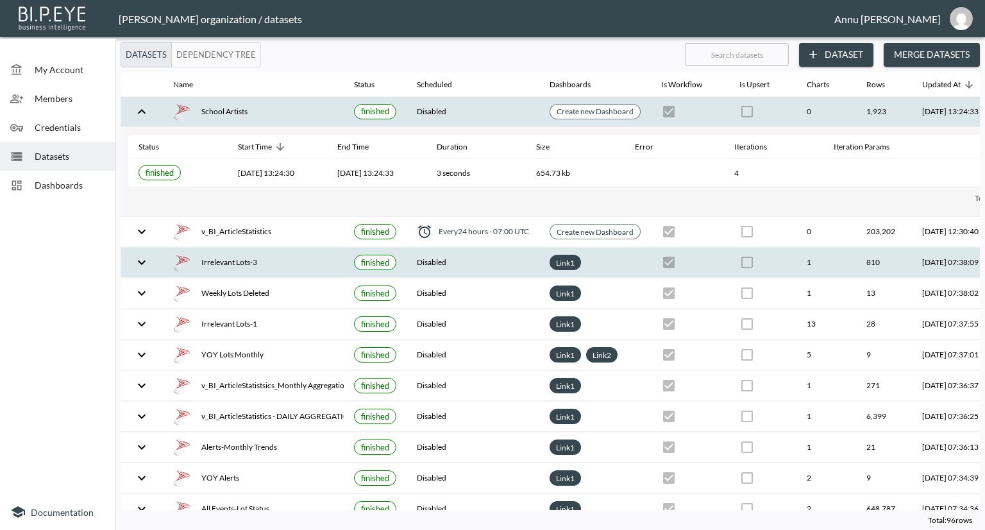
scroll to position [130, 0]
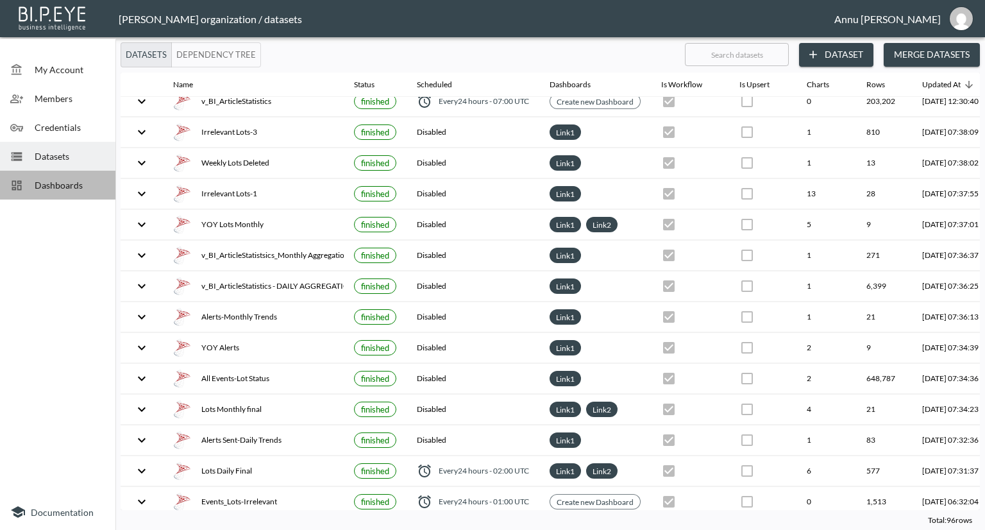
click at [62, 187] on span "Dashboards" at bounding box center [70, 184] width 71 height 13
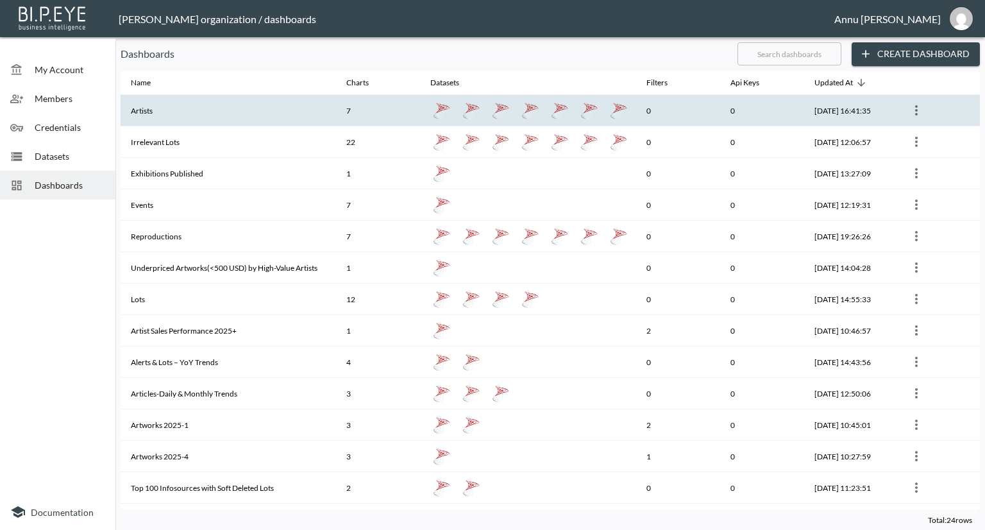
click at [176, 106] on th "Artists" at bounding box center [228, 110] width 215 height 31
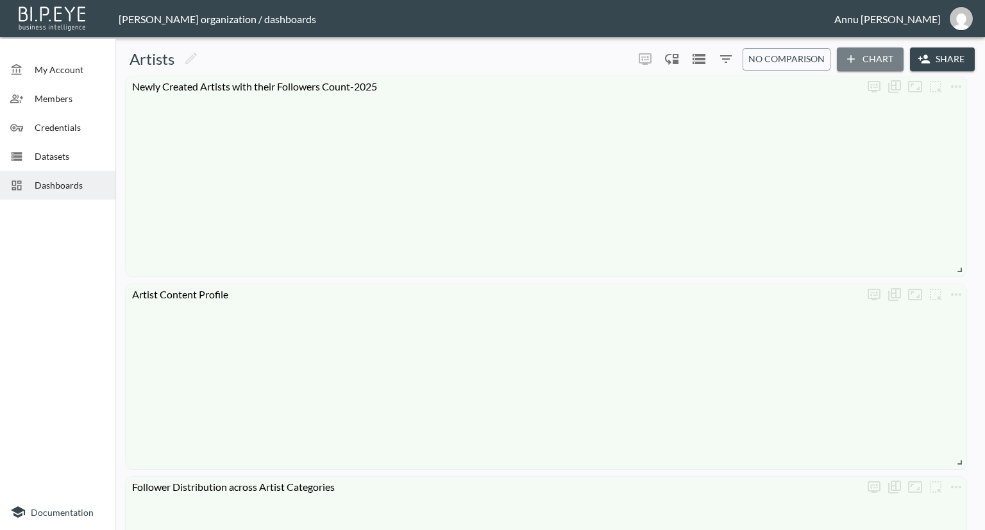
click at [857, 57] on button "Chart" at bounding box center [870, 59] width 67 height 24
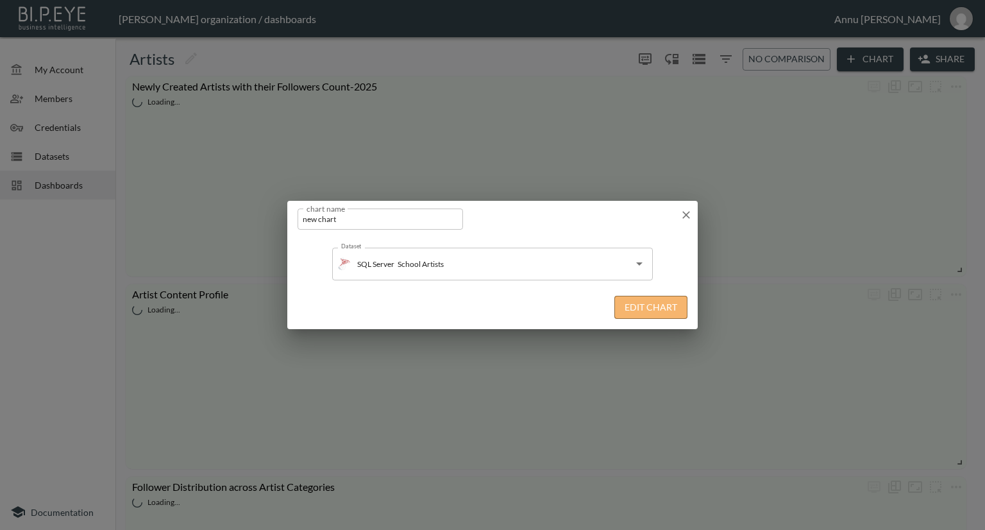
click at [656, 314] on button "Edit Chart" at bounding box center [650, 308] width 73 height 24
click at [684, 215] on icon "button" at bounding box center [686, 214] width 13 height 13
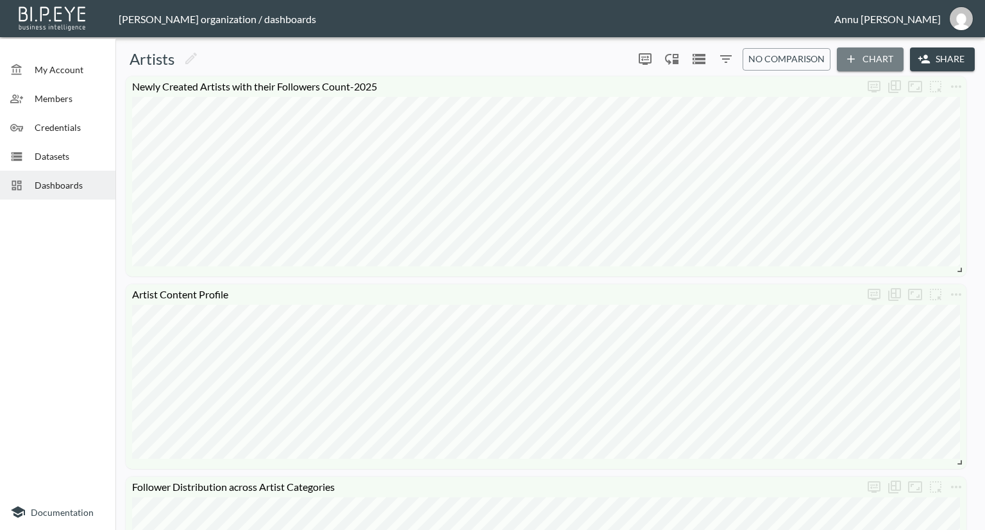
click at [864, 61] on button "Chart" at bounding box center [870, 59] width 67 height 24
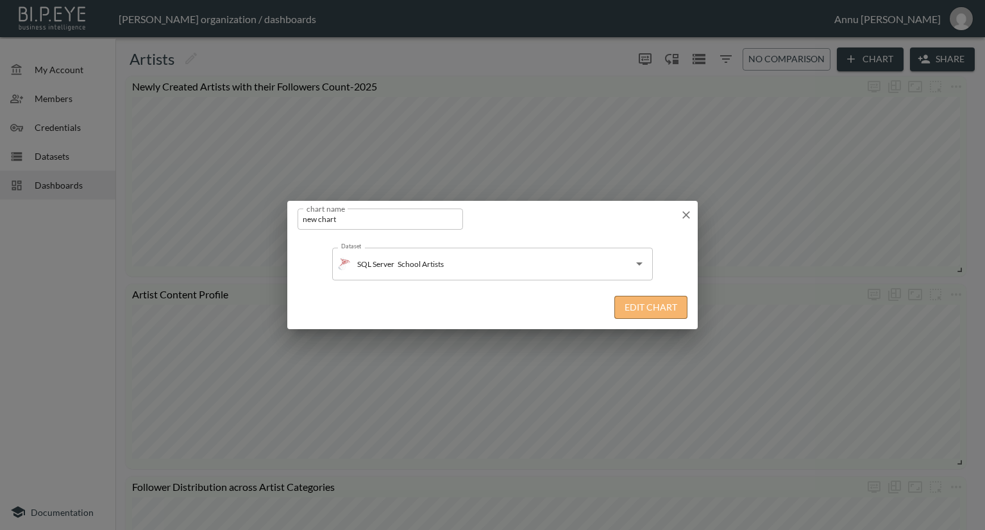
click at [658, 310] on button "Edit Chart" at bounding box center [650, 308] width 73 height 24
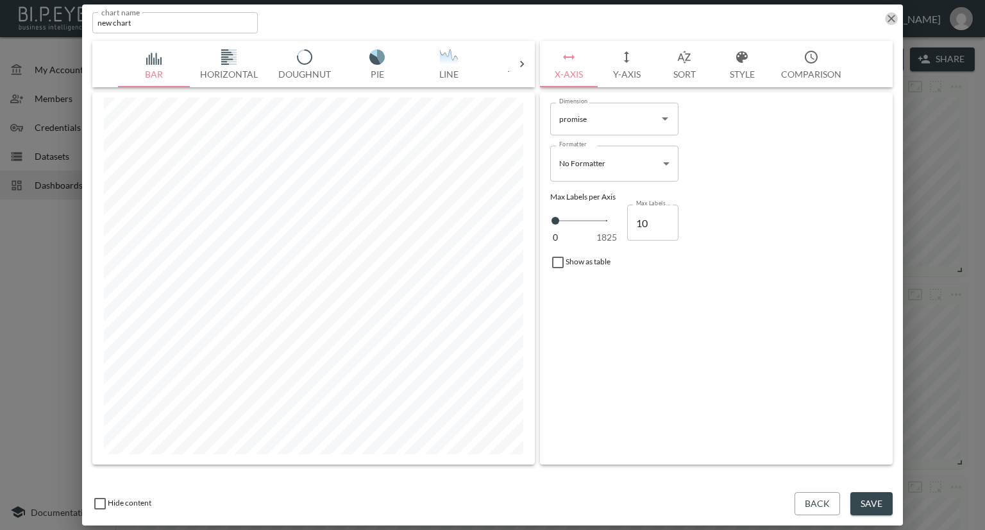
click at [891, 22] on icon "button" at bounding box center [891, 18] width 13 height 13
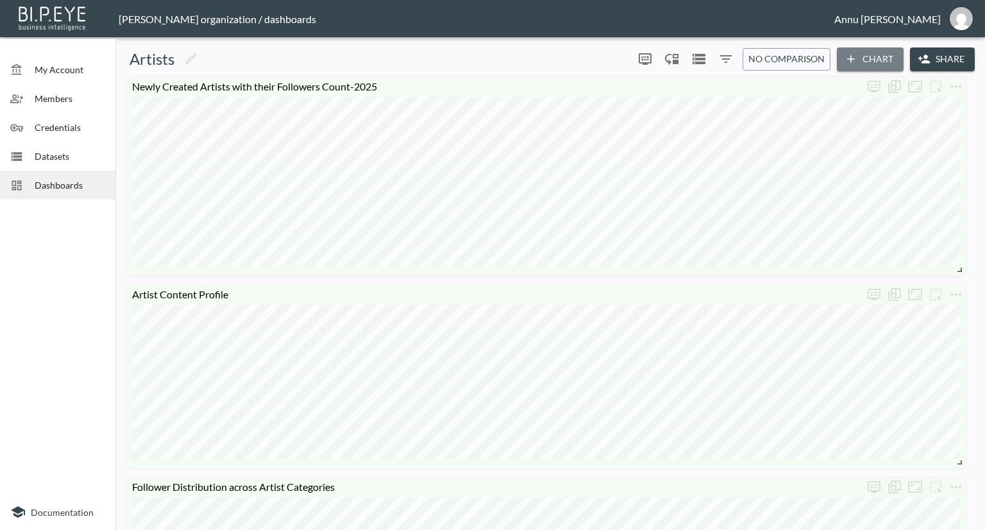
click at [862, 62] on button "Chart" at bounding box center [870, 59] width 67 height 24
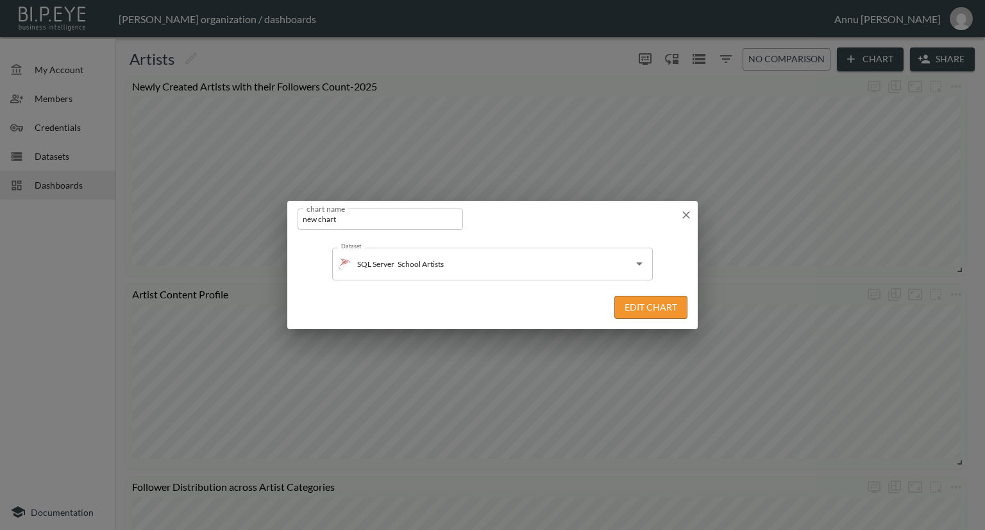
click at [636, 310] on button "Edit Chart" at bounding box center [650, 308] width 73 height 24
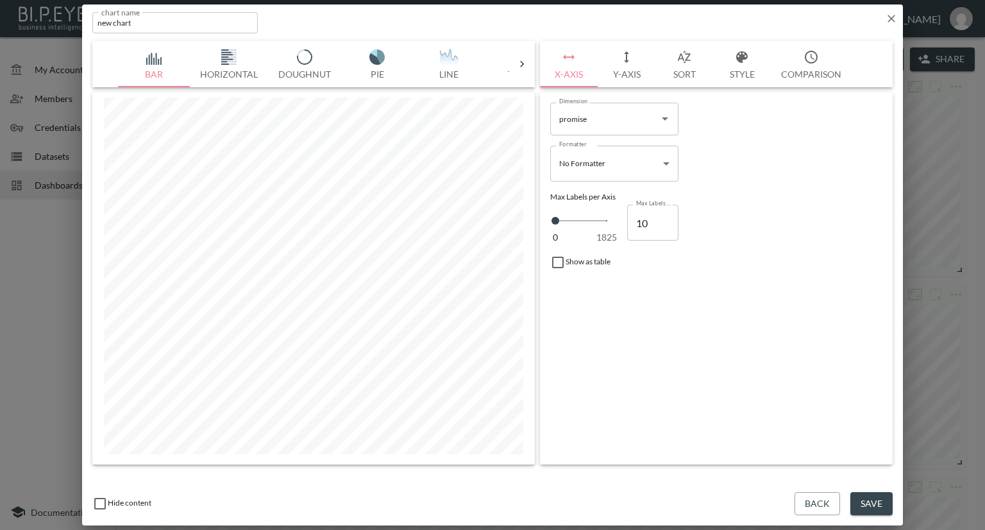
click at [888, 26] on div "chart name new chart chart name" at bounding box center [492, 19] width 821 height 31
click at [890, 21] on icon "button" at bounding box center [891, 18] width 13 height 13
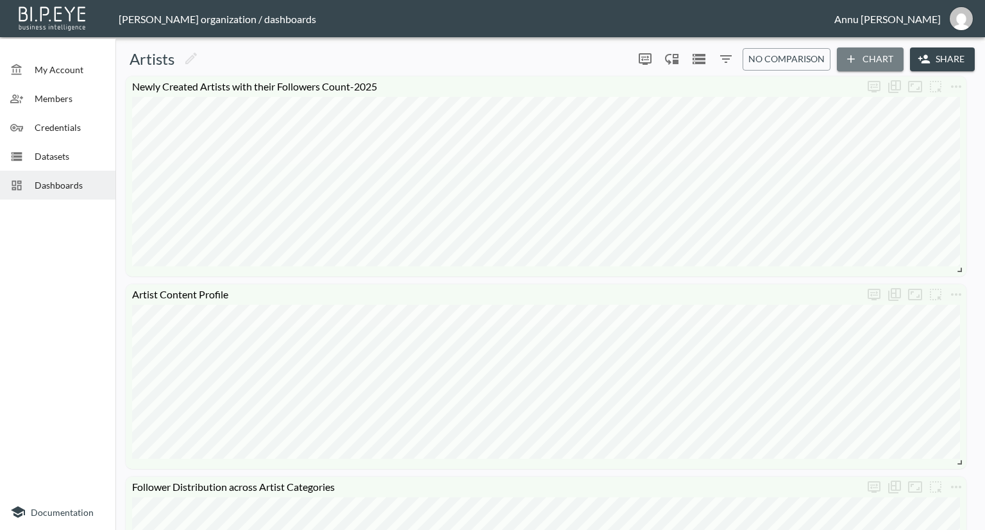
click at [865, 55] on button "Chart" at bounding box center [870, 59] width 67 height 24
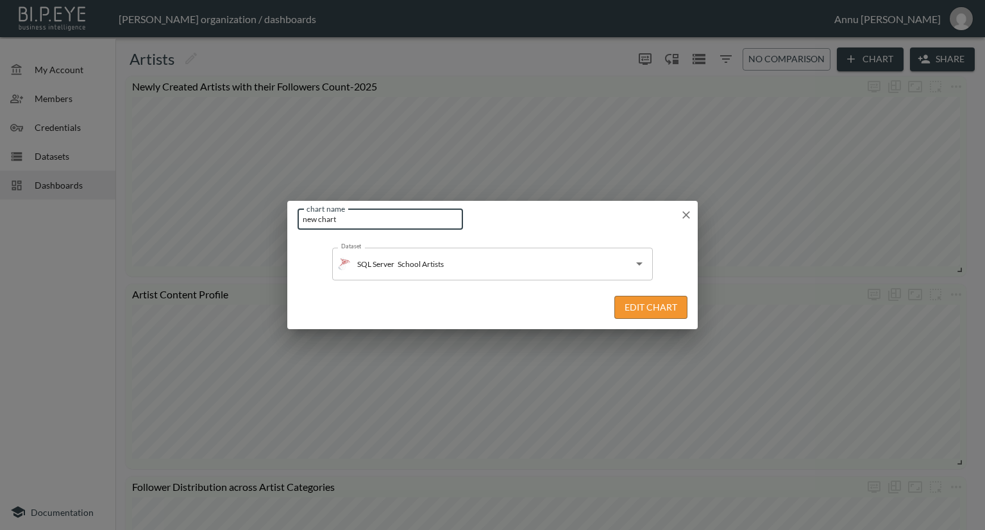
click at [377, 224] on input "new chart" at bounding box center [380, 218] width 165 height 21
type input "n"
type input "School Artists with Zero Followers"
click at [642, 308] on button "Edit Chart" at bounding box center [650, 308] width 73 height 24
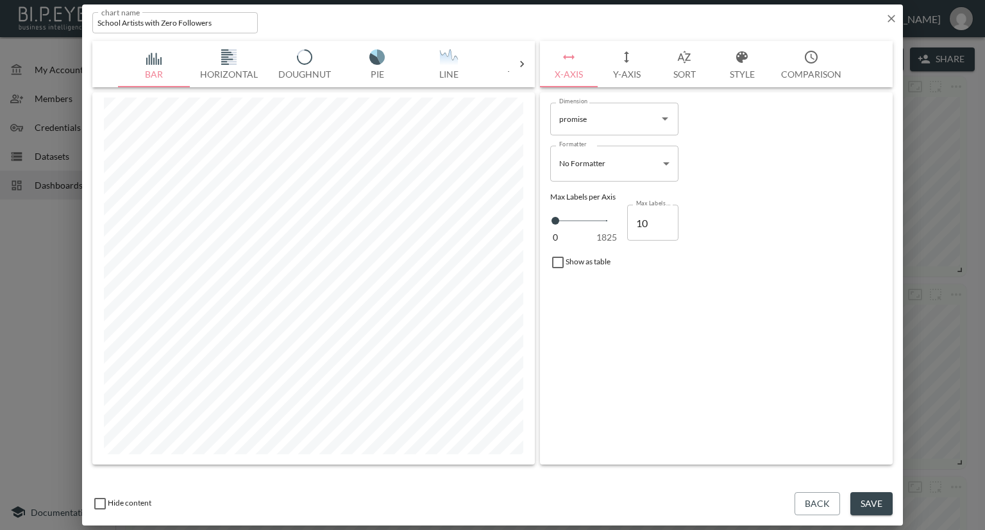
click at [843, 202] on div "0 1825 Max Labels per Axis 10 Max Labels per Axis" at bounding box center [716, 222] width 332 height 43
click at [513, 60] on div at bounding box center [522, 64] width 26 height 13
click at [155, 59] on img "button" at bounding box center [154, 56] width 51 height 15
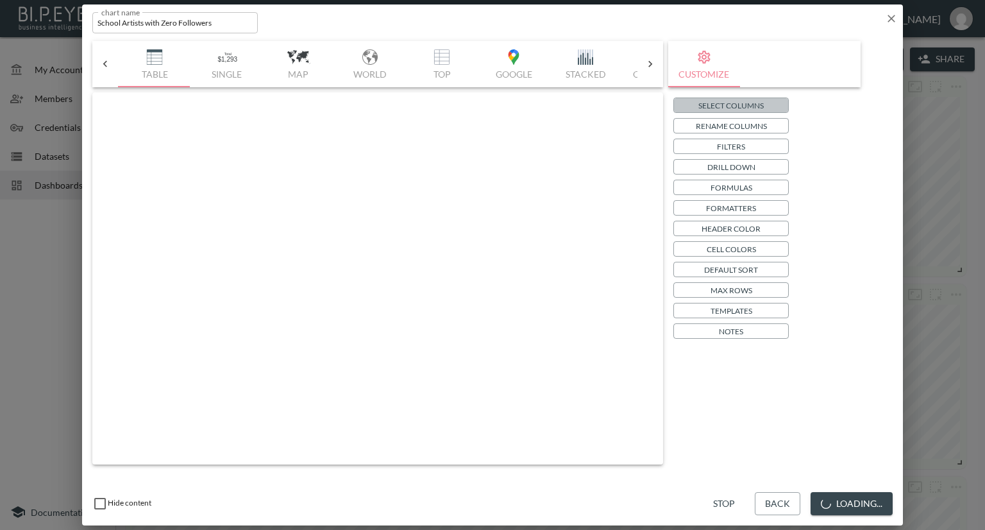
click at [700, 103] on p "Select Columns" at bounding box center [730, 105] width 65 height 13
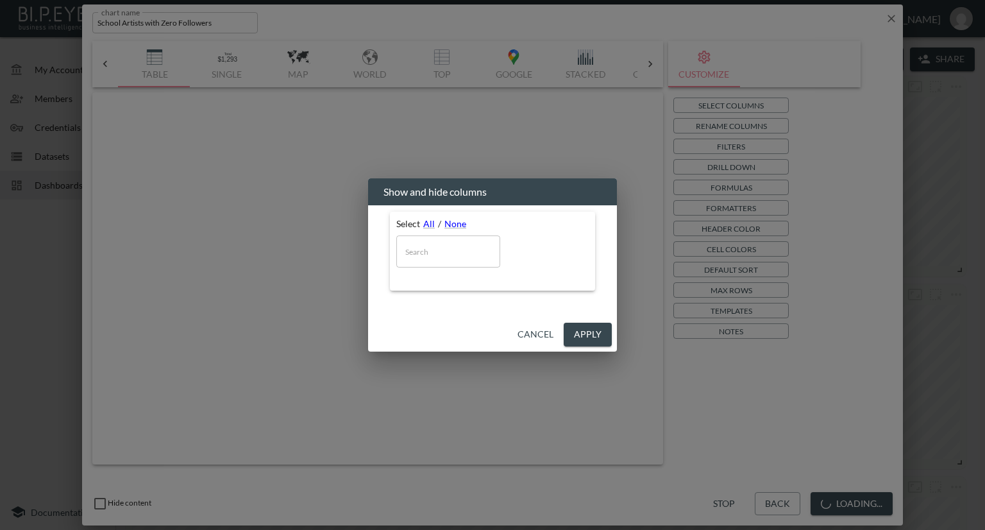
click at [442, 252] on input "text" at bounding box center [448, 251] width 104 height 32
click at [526, 331] on button "Cancel" at bounding box center [535, 335] width 46 height 24
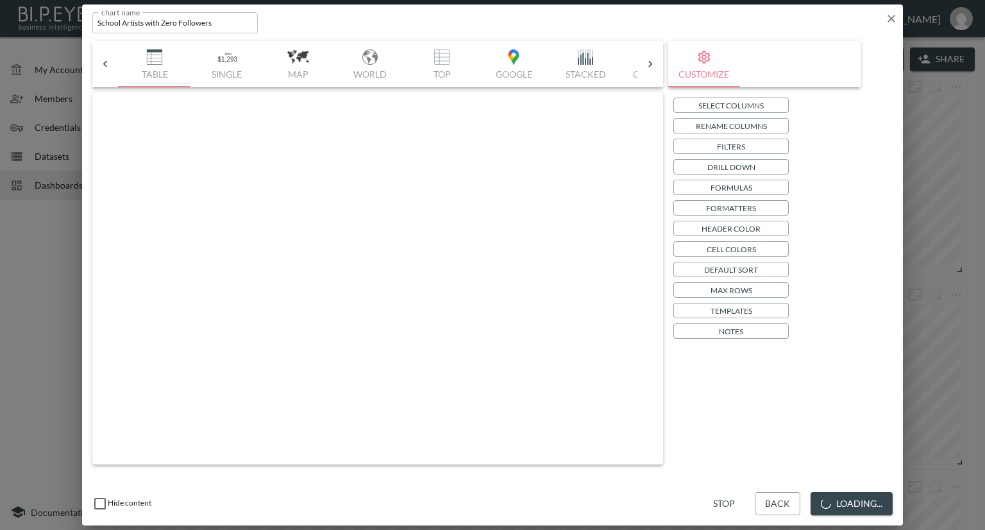
click at [884, 21] on div "chart name School Artists with Zero Followers chart name" at bounding box center [492, 19] width 821 height 31
click at [890, 16] on icon "button" at bounding box center [891, 18] width 13 height 13
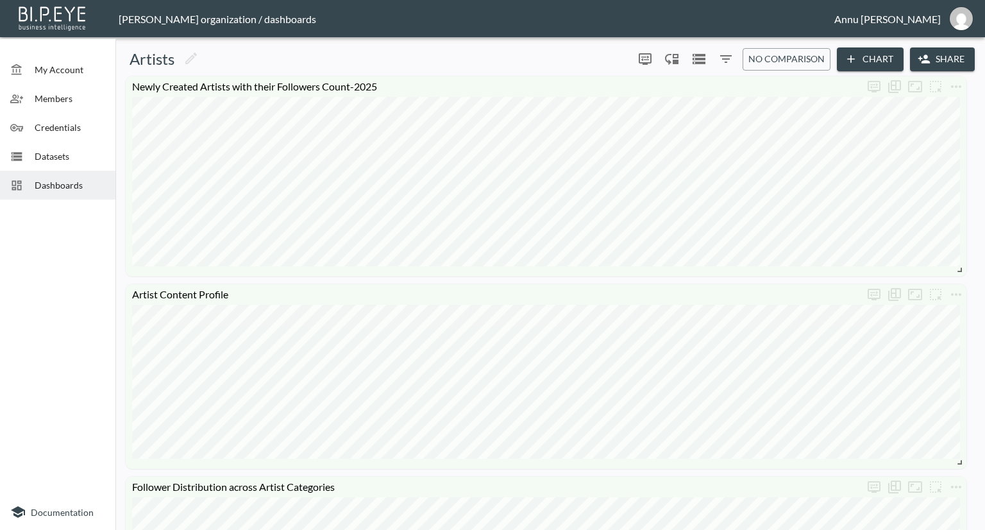
click at [861, 60] on button "Chart" at bounding box center [870, 59] width 67 height 24
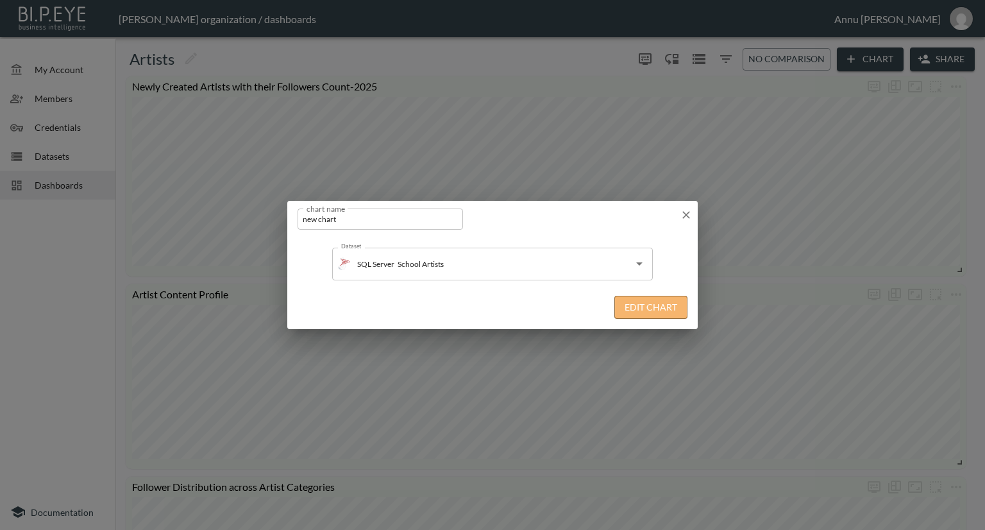
click at [649, 305] on button "Edit Chart" at bounding box center [650, 308] width 73 height 24
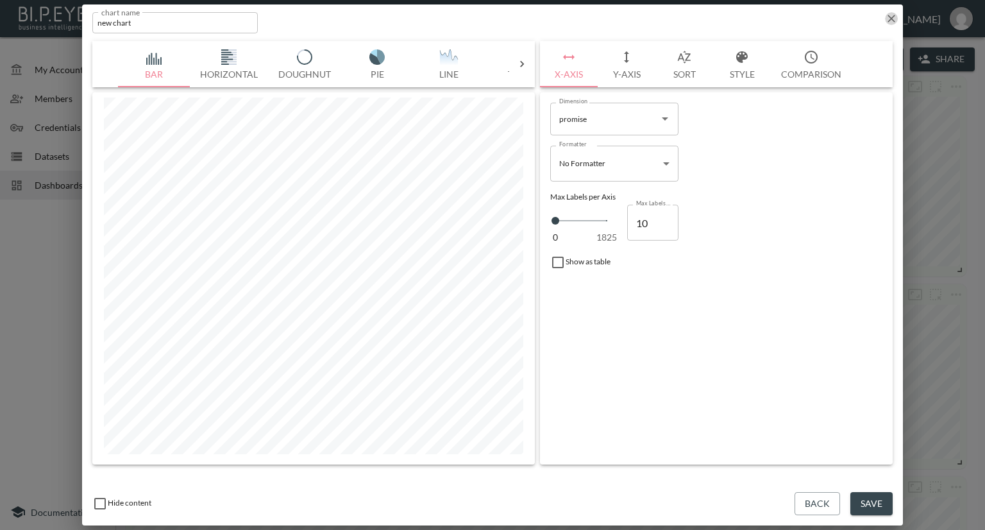
click at [885, 20] on icon "button" at bounding box center [891, 18] width 13 height 13
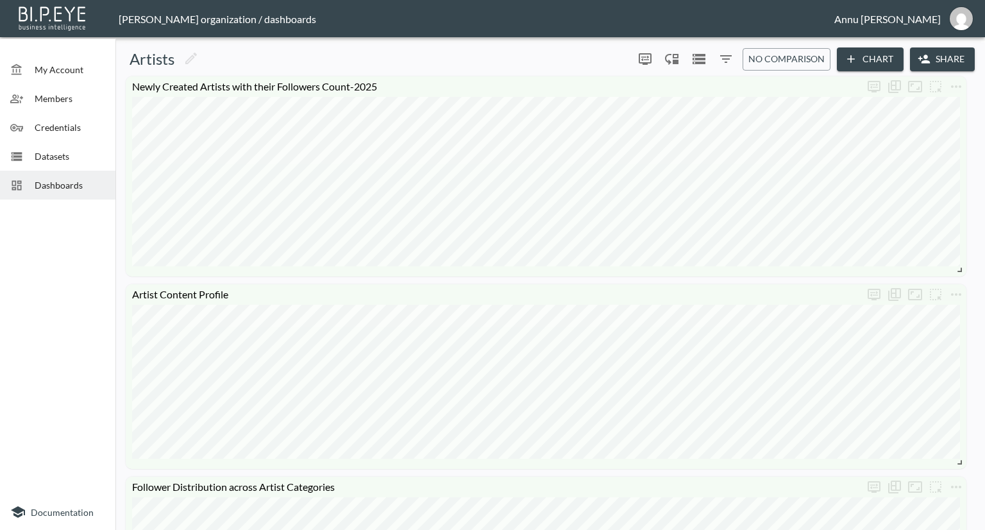
click at [848, 62] on icon "button" at bounding box center [851, 59] width 13 height 13
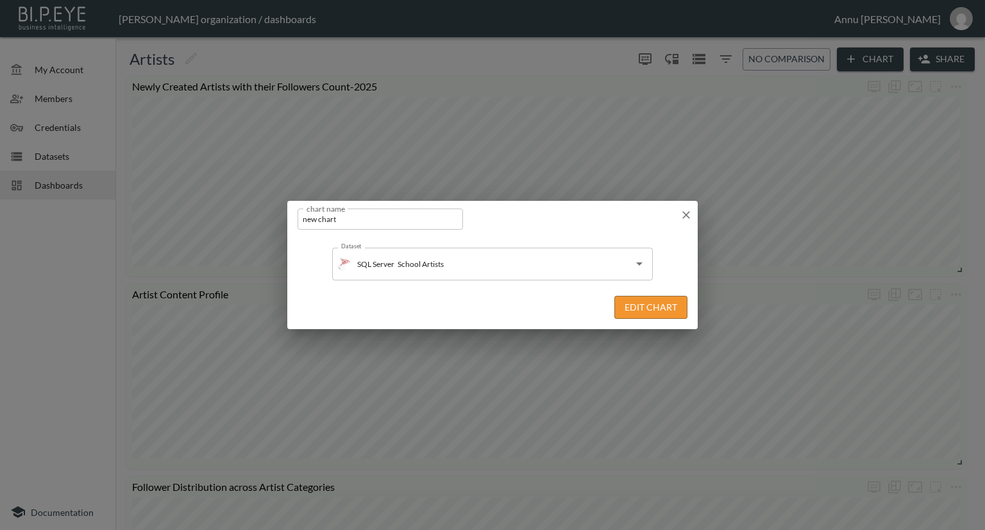
click at [658, 319] on div "Edit Chart" at bounding box center [492, 307] width 410 height 44
click at [663, 310] on button "Edit Chart" at bounding box center [650, 308] width 73 height 24
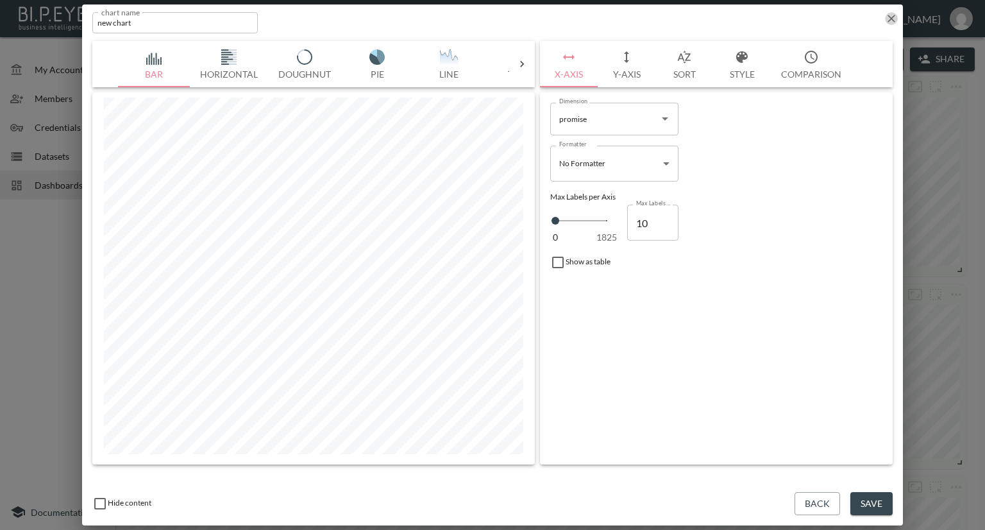
click at [891, 17] on icon "button" at bounding box center [891, 18] width 13 height 13
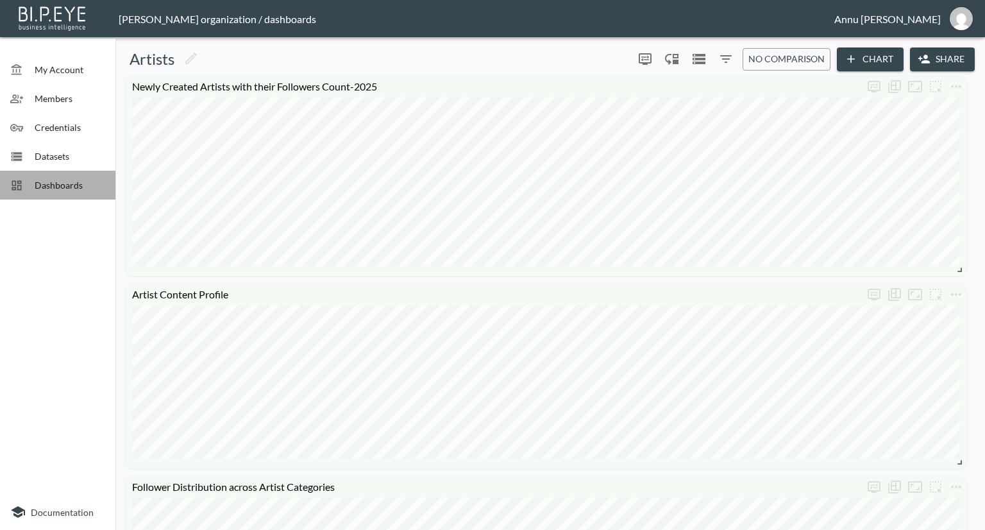
click at [74, 189] on span "Dashboards" at bounding box center [70, 184] width 71 height 13
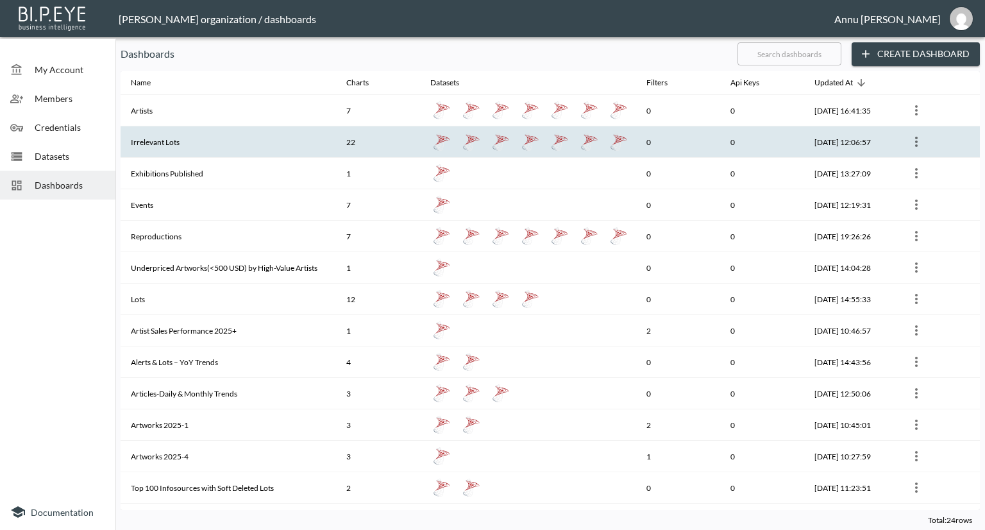
click at [199, 144] on th "Irrelevant Lots" at bounding box center [228, 141] width 215 height 31
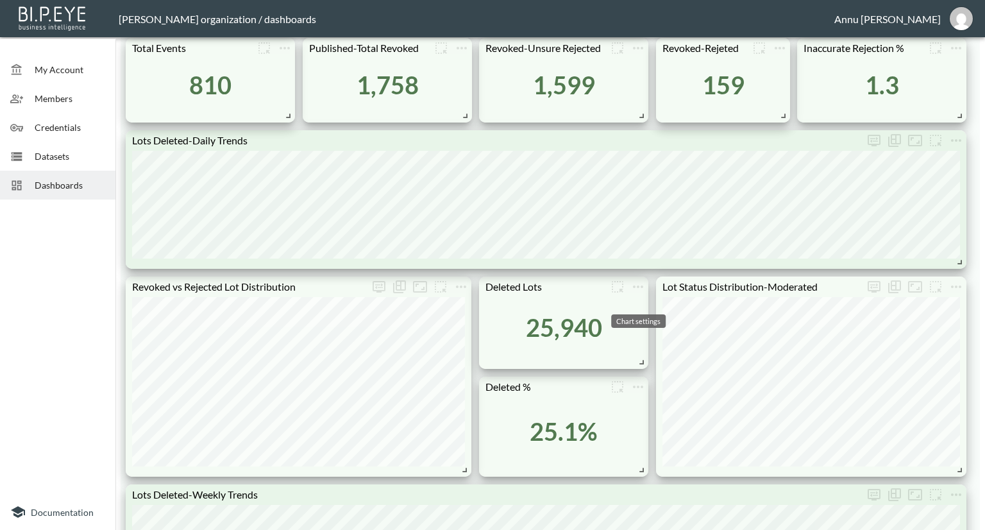
scroll to position [620, 0]
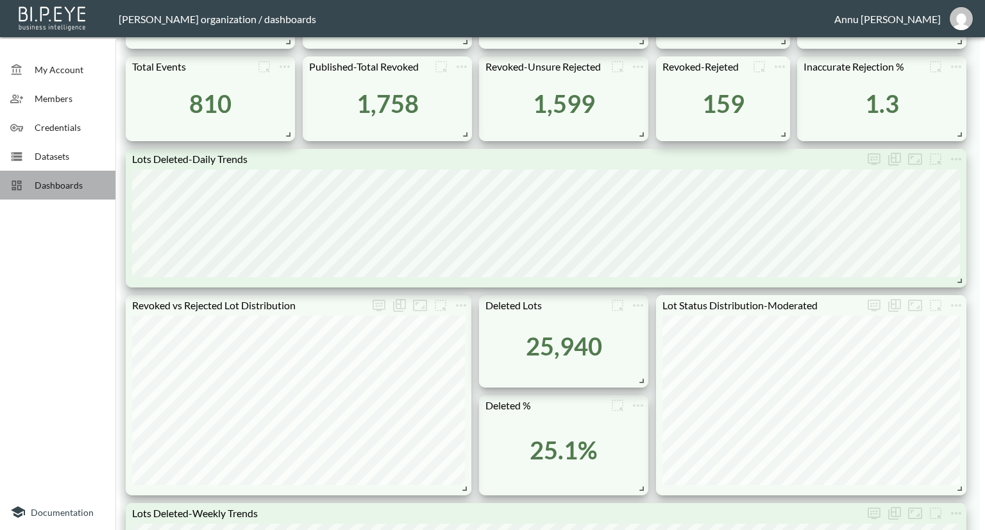
click at [62, 179] on span "Dashboards" at bounding box center [70, 184] width 71 height 13
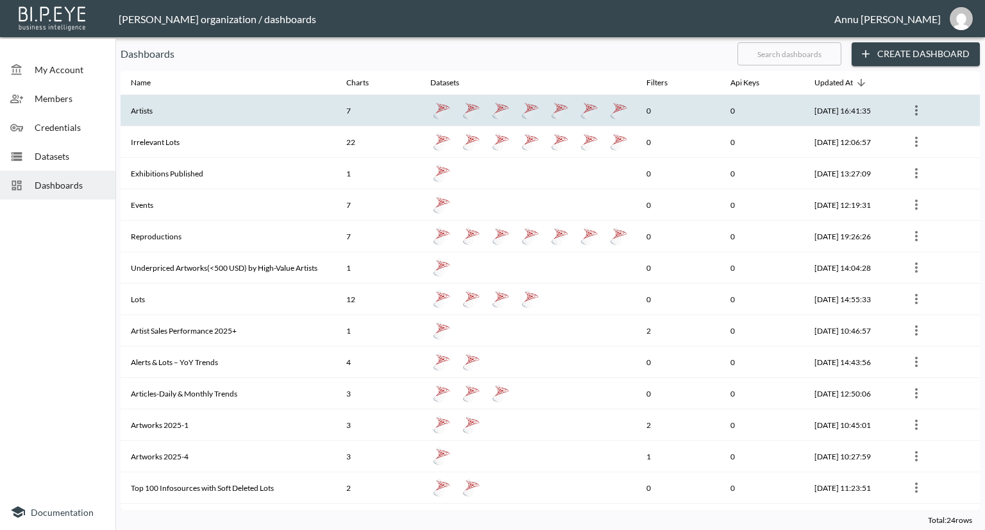
click at [174, 106] on th "Artists" at bounding box center [228, 110] width 215 height 31
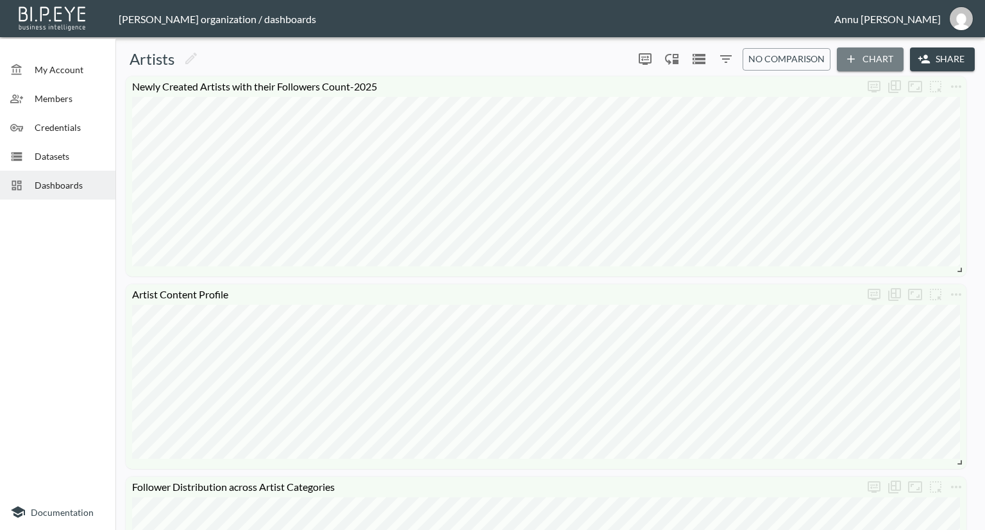
click at [873, 63] on button "Chart" at bounding box center [870, 59] width 67 height 24
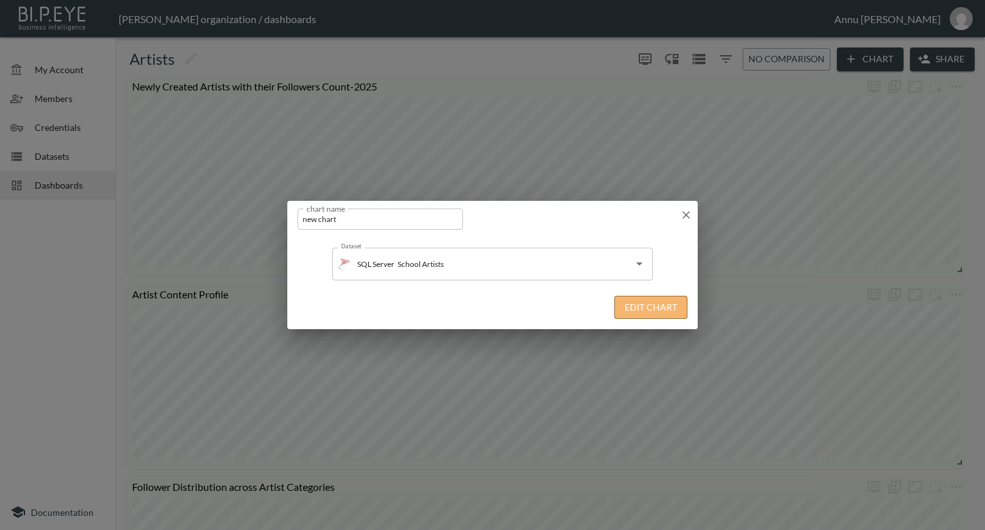
click at [652, 308] on button "Edit Chart" at bounding box center [650, 308] width 73 height 24
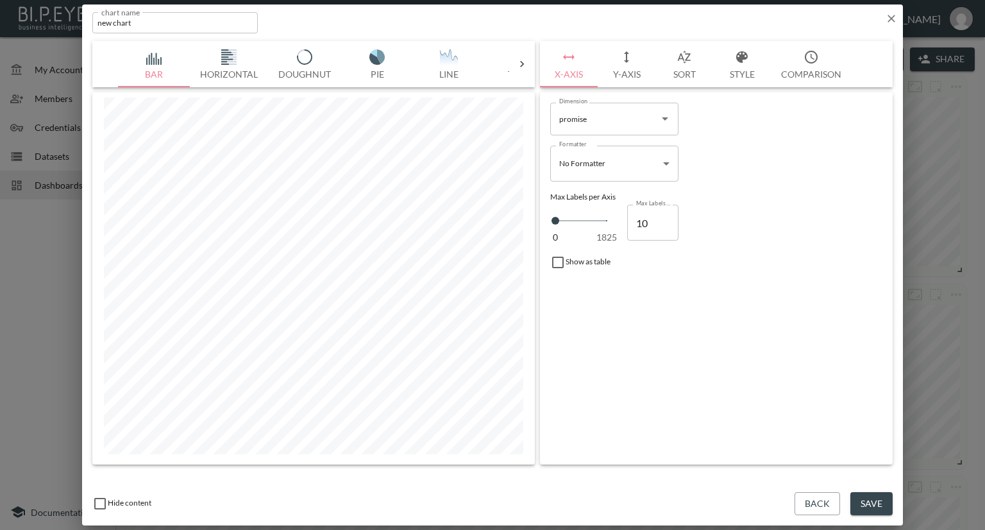
click at [523, 65] on icon at bounding box center [522, 64] width 4 height 6
click at [155, 58] on img "button" at bounding box center [154, 56] width 51 height 15
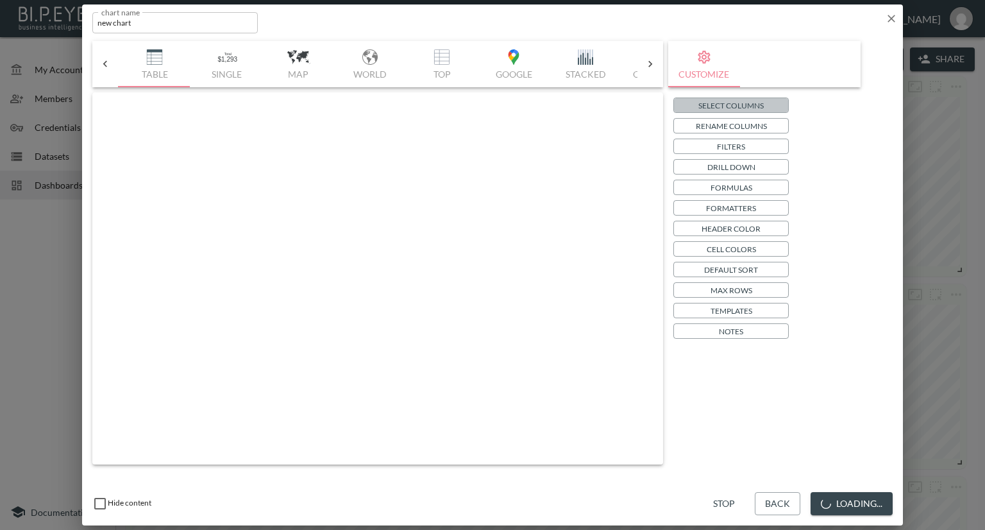
click at [701, 101] on p "Select Columns" at bounding box center [730, 105] width 65 height 13
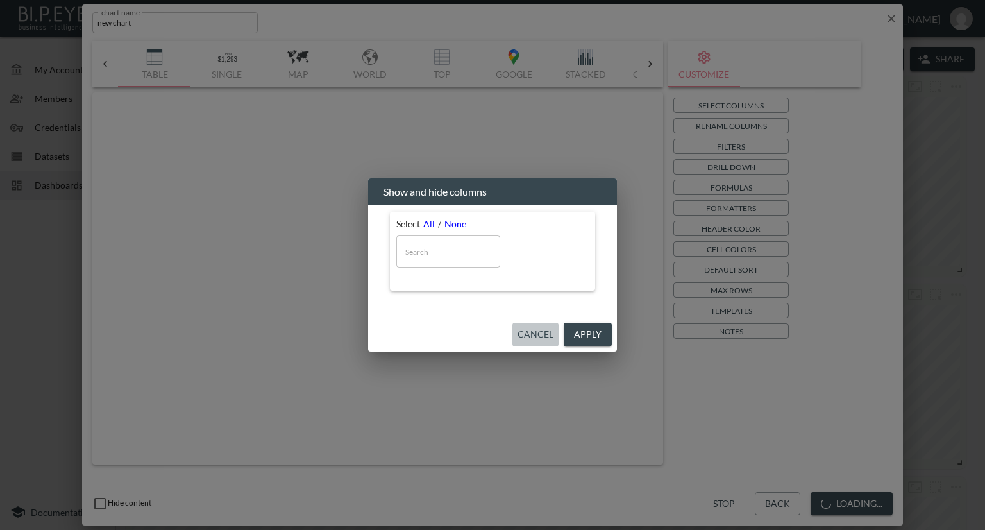
click at [541, 337] on button "Cancel" at bounding box center [535, 335] width 46 height 24
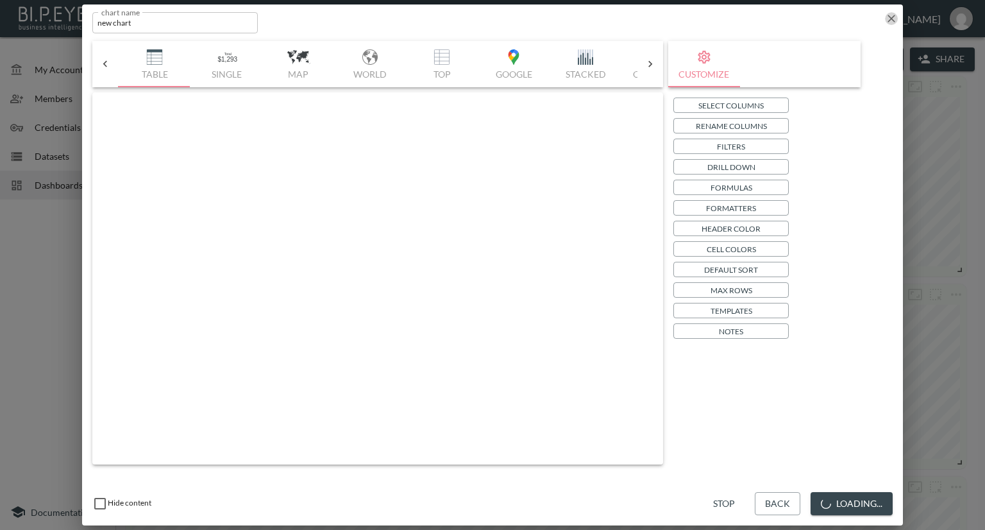
click at [892, 12] on icon "button" at bounding box center [891, 18] width 13 height 13
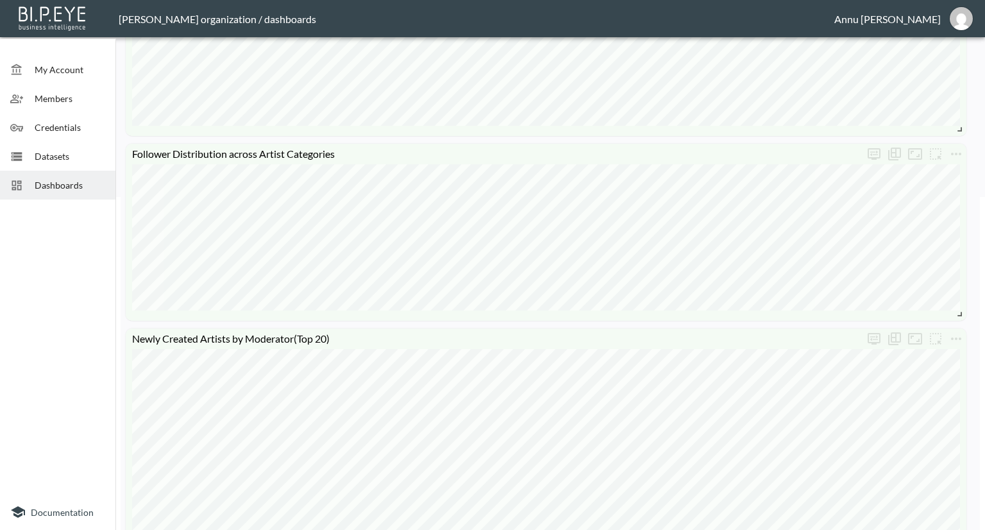
scroll to position [0, 0]
